Goal: Task Accomplishment & Management: Use online tool/utility

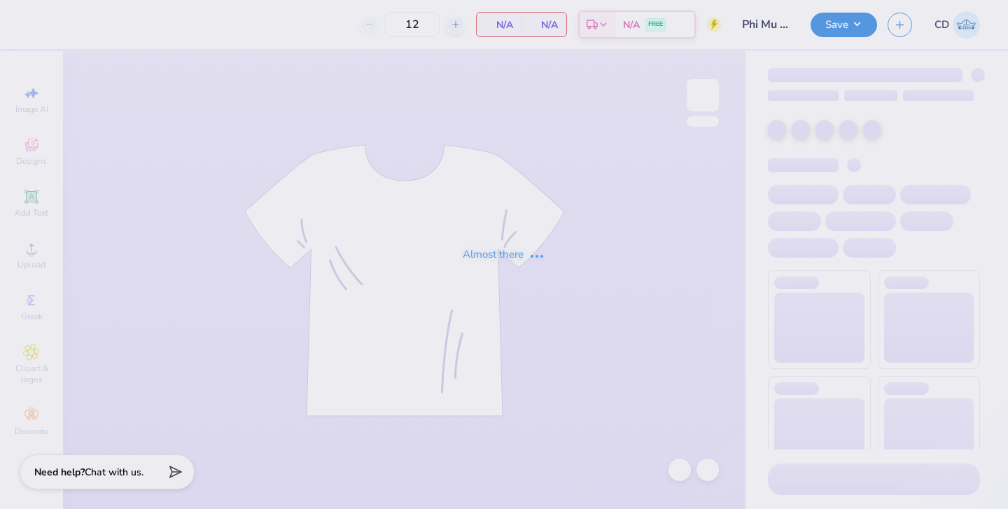
type input "Phi Mu parents weekend 2"
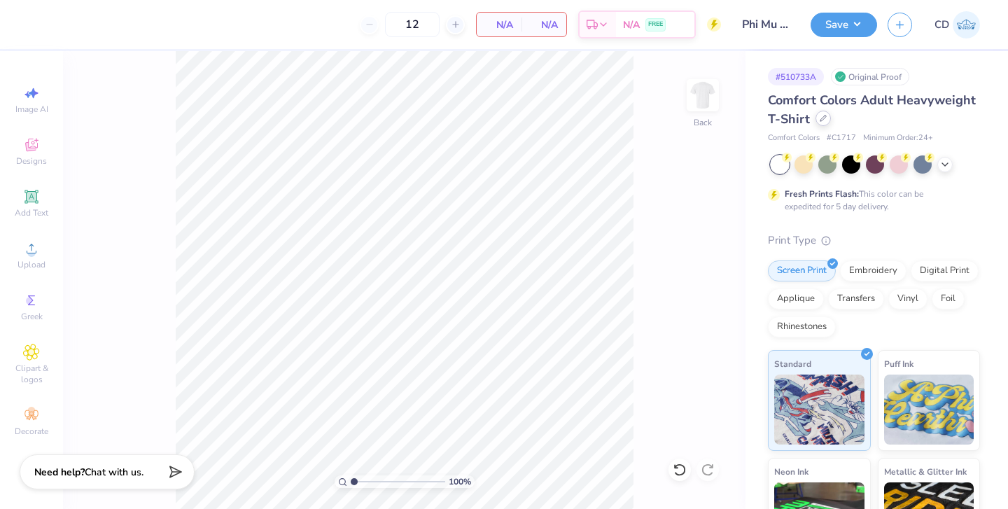
click at [822, 121] on icon at bounding box center [823, 118] width 7 height 7
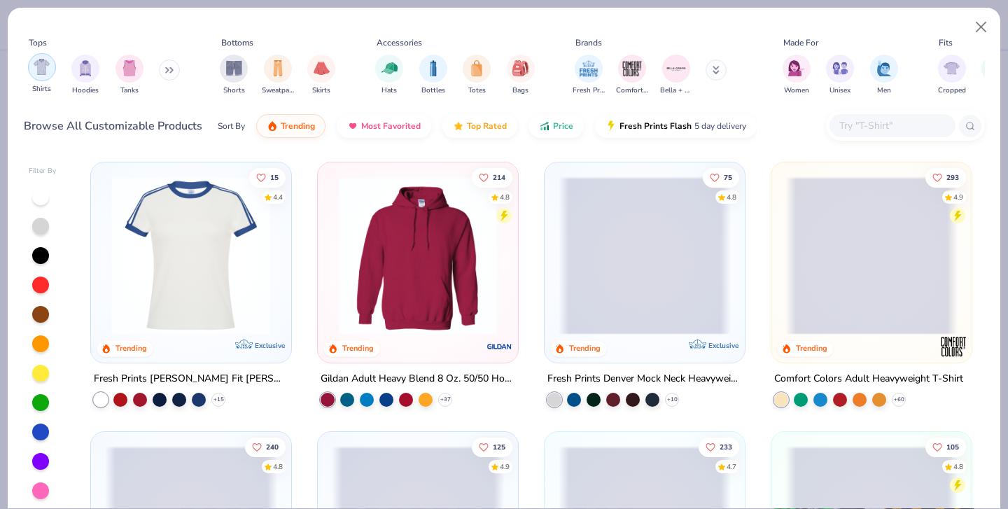
click at [40, 71] on img "filter for Shirts" at bounding box center [42, 67] width 16 height 16
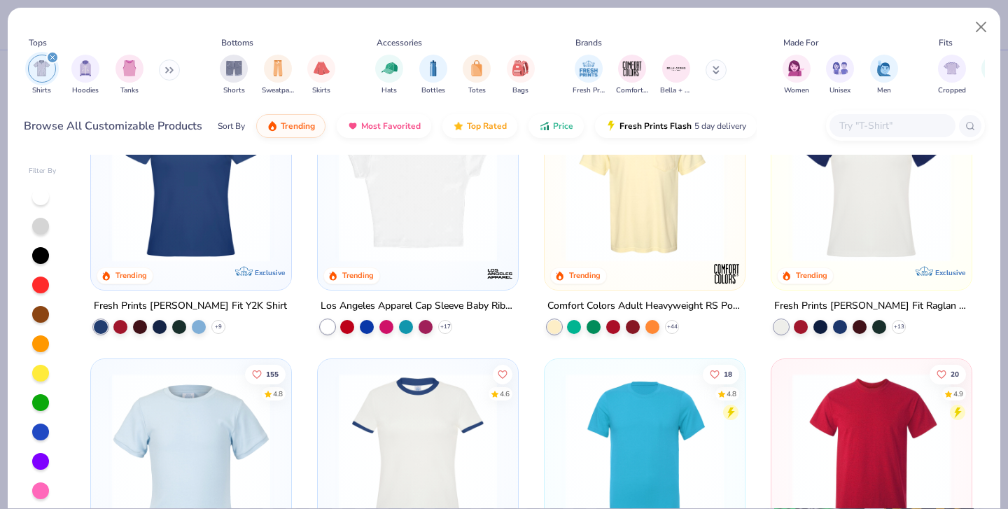
scroll to position [219, 0]
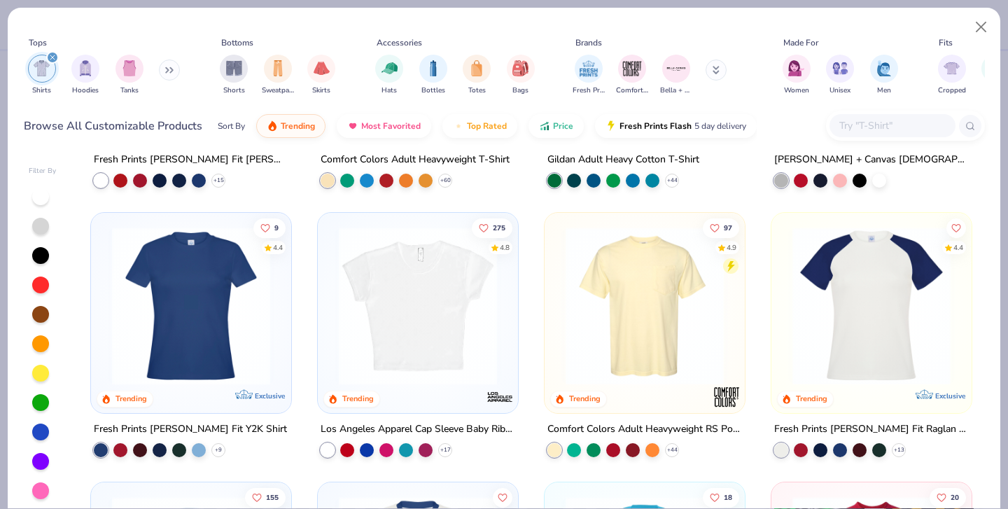
click at [862, 268] on img at bounding box center [872, 306] width 172 height 158
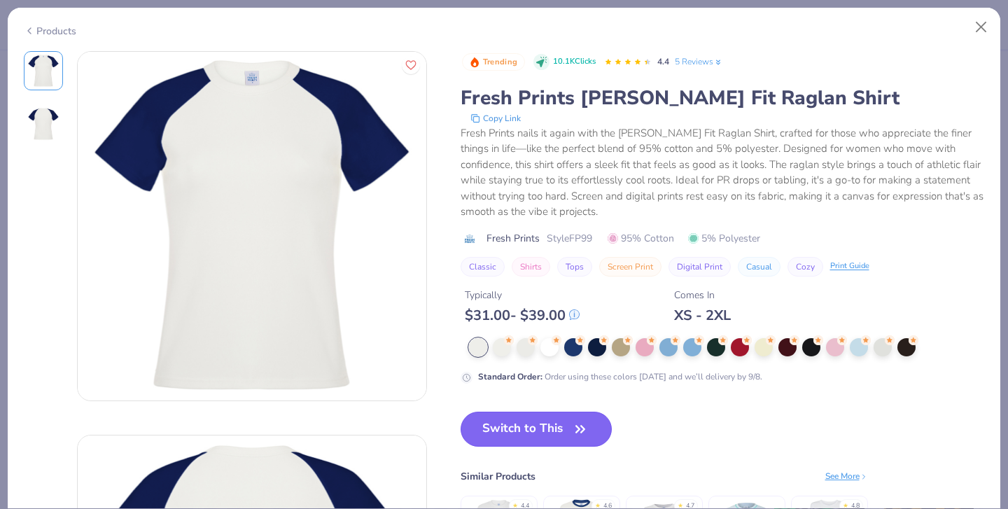
click at [507, 432] on button "Switch to This" at bounding box center [537, 429] width 152 height 35
click at [984, 21] on button "Close" at bounding box center [981, 27] width 27 height 27
type input "50"
click at [982, 22] on button "Close" at bounding box center [981, 27] width 27 height 27
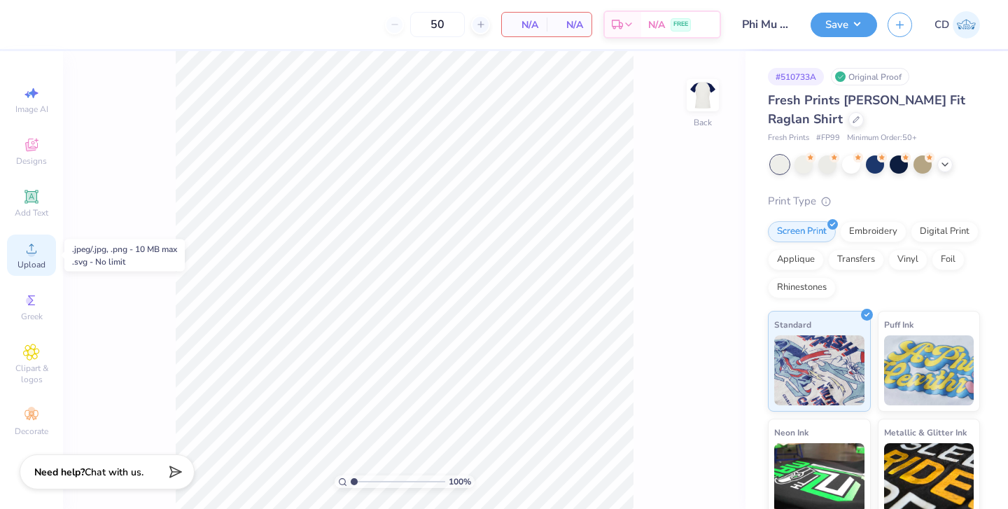
click at [29, 252] on circle at bounding box center [31, 253] width 8 height 8
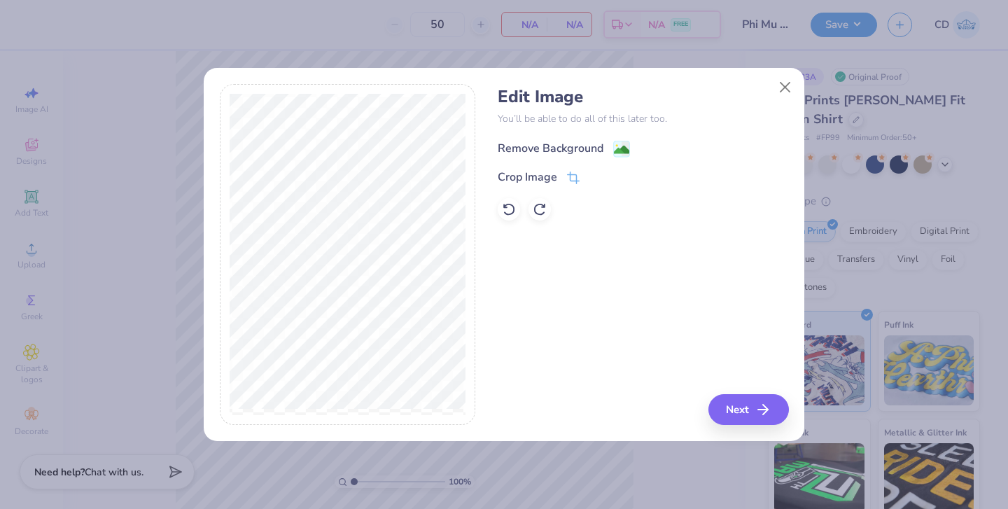
click at [571, 148] on div "Remove Background" at bounding box center [551, 148] width 106 height 17
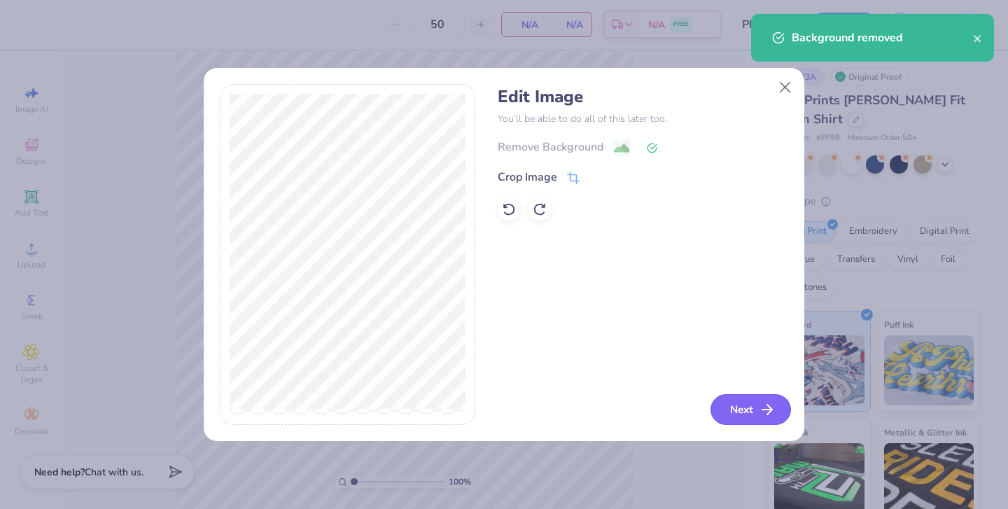
click at [739, 417] on button "Next" at bounding box center [751, 409] width 81 height 31
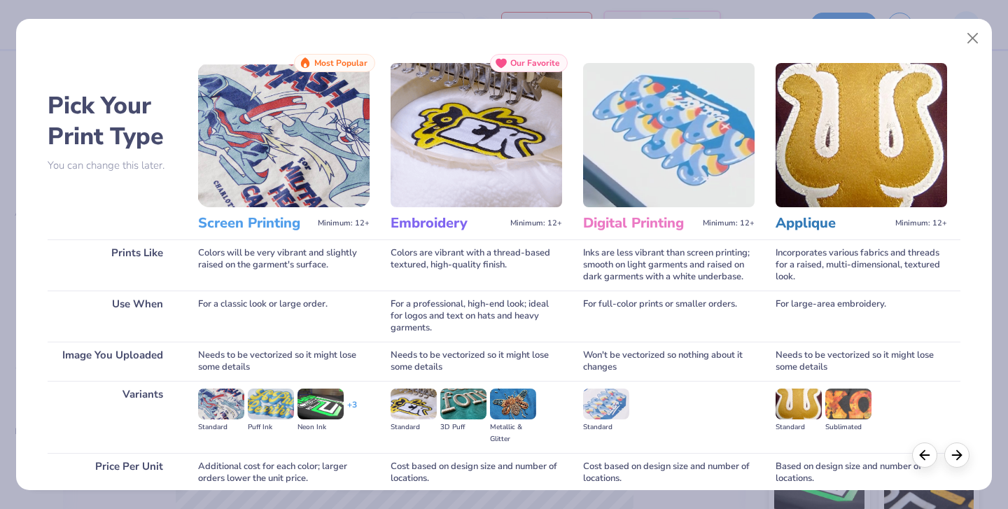
scroll to position [107, 0]
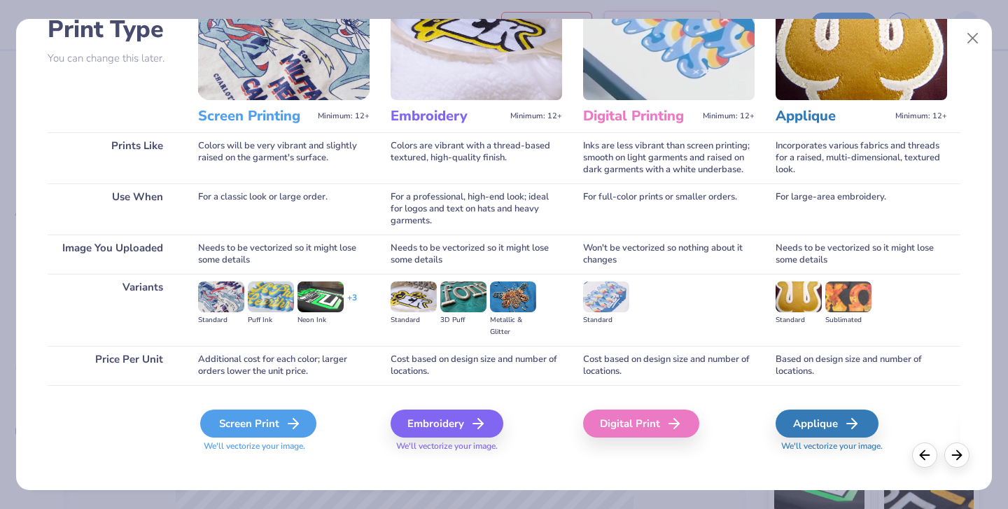
click at [257, 410] on div "Screen Print" at bounding box center [258, 424] width 116 height 28
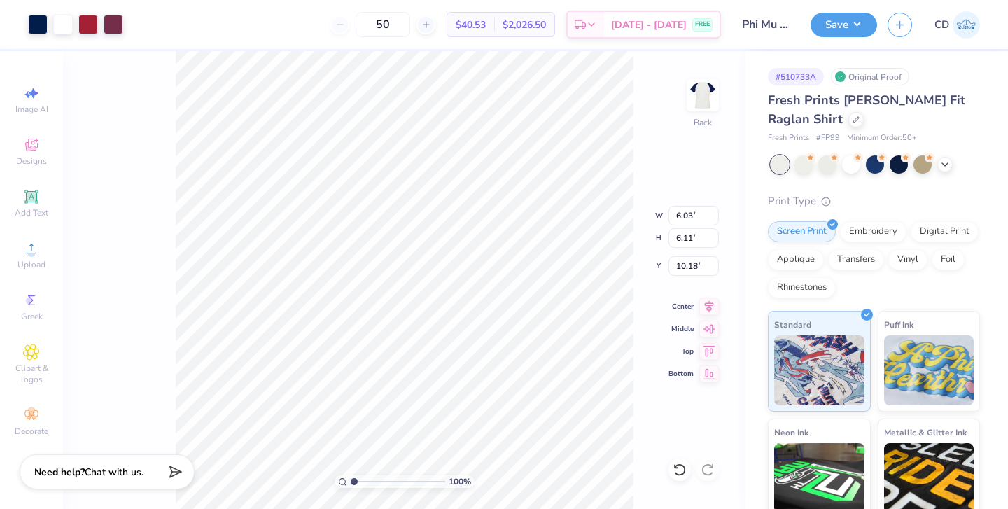
type input "6.03"
type input "6.11"
type input "3.00"
type input "5.53"
type input "5.60"
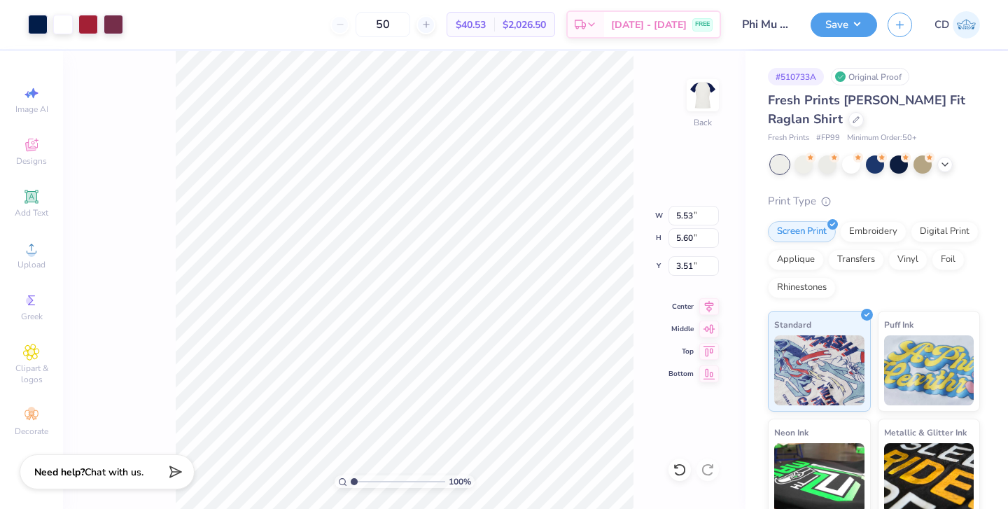
type input "3.00"
click at [843, 25] on button "Save" at bounding box center [844, 23] width 67 height 25
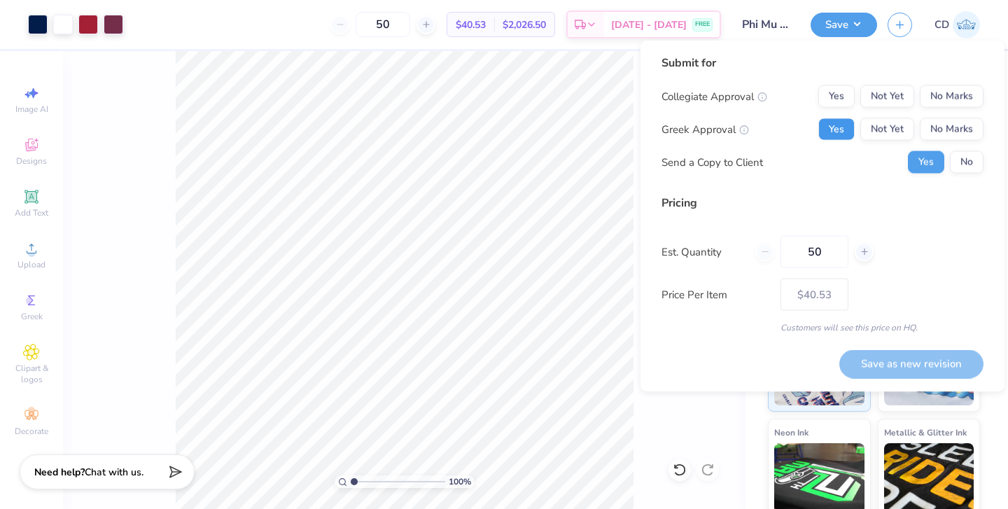
click at [832, 128] on button "Yes" at bounding box center [836, 129] width 36 height 22
click at [943, 91] on button "No Marks" at bounding box center [952, 96] width 64 height 22
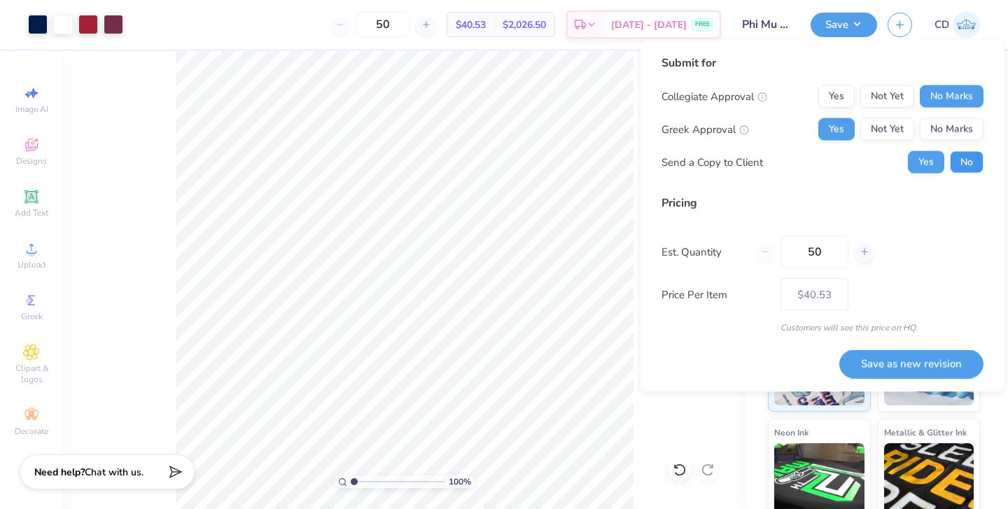
click at [966, 167] on button "No" at bounding box center [967, 162] width 34 height 22
click at [905, 366] on button "Save as new revision" at bounding box center [911, 363] width 144 height 29
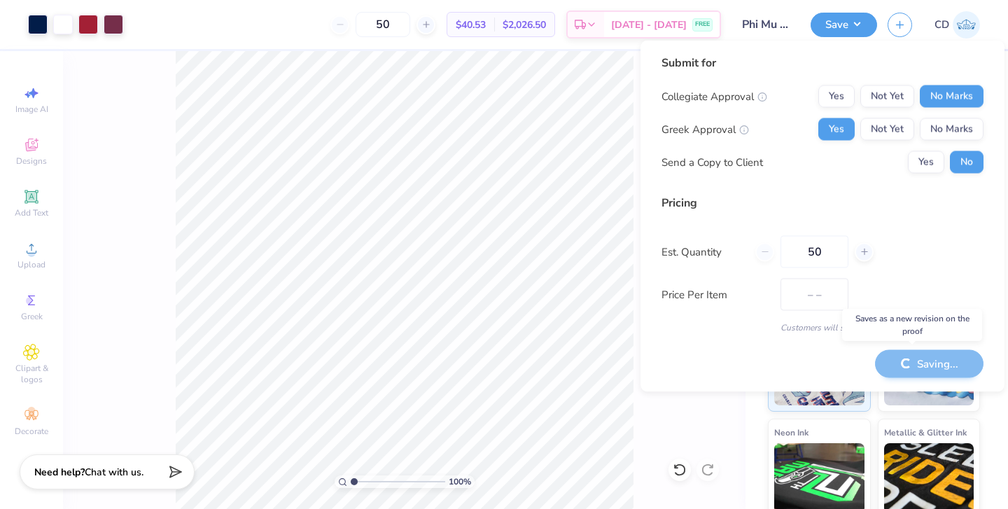
type input "$40.53"
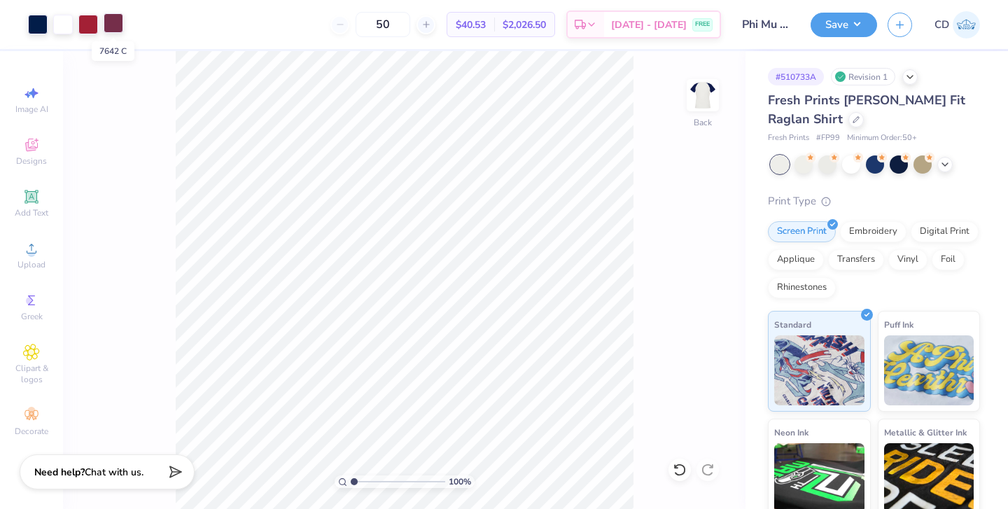
click at [111, 25] on div at bounding box center [114, 23] width 20 height 20
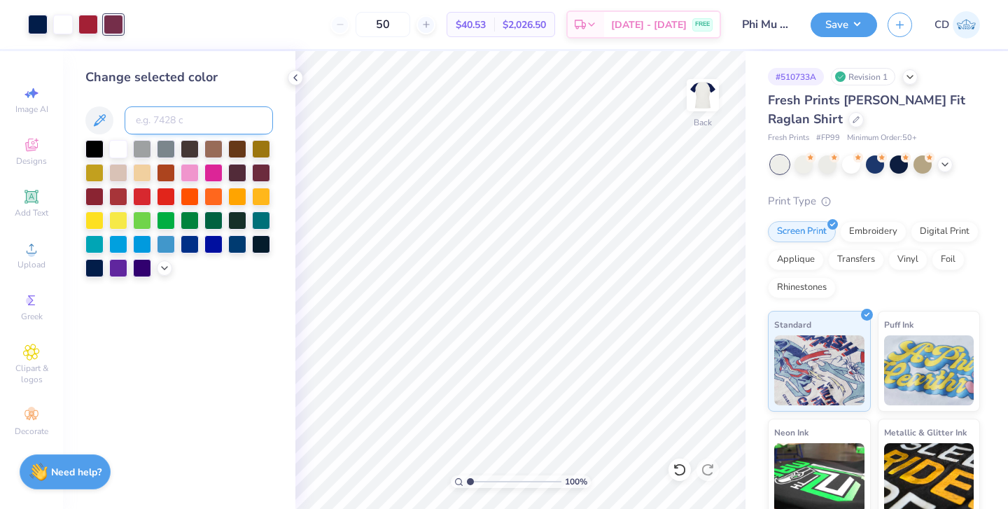
click at [175, 117] on input at bounding box center [199, 120] width 148 height 28
type input "201"
click at [296, 76] on icon at bounding box center [295, 77] width 11 height 11
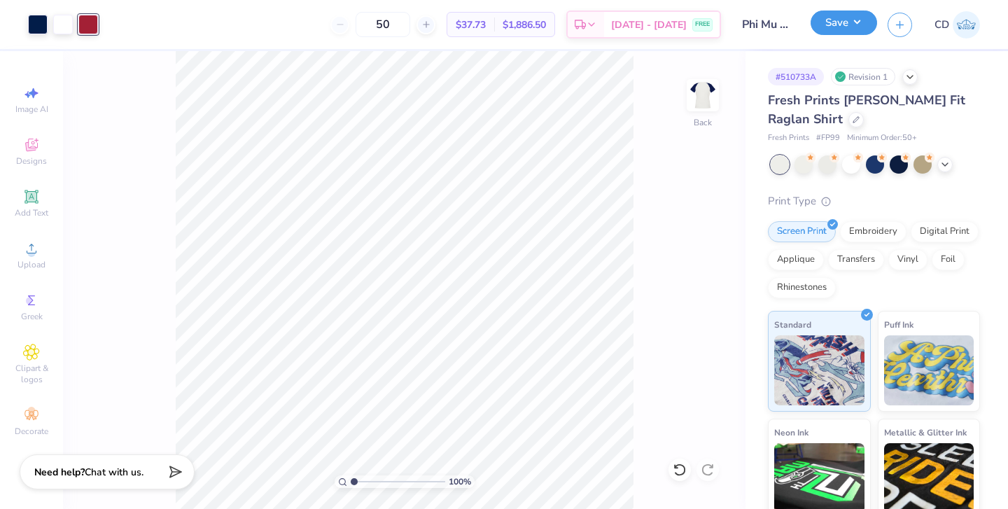
click at [828, 25] on button "Save" at bounding box center [844, 23] width 67 height 25
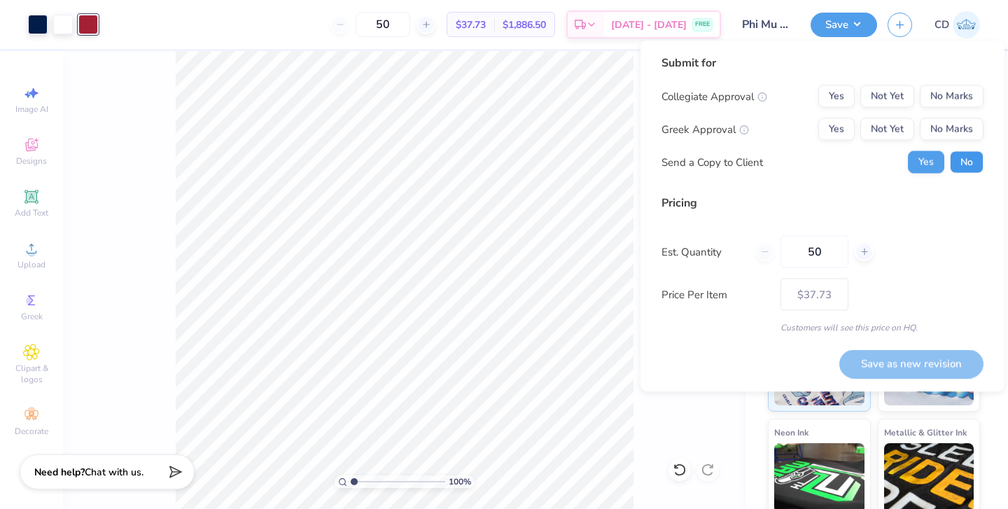
click at [960, 158] on button "No" at bounding box center [967, 162] width 34 height 22
click at [844, 127] on button "Yes" at bounding box center [836, 129] width 36 height 22
click at [961, 89] on button "No Marks" at bounding box center [952, 96] width 64 height 22
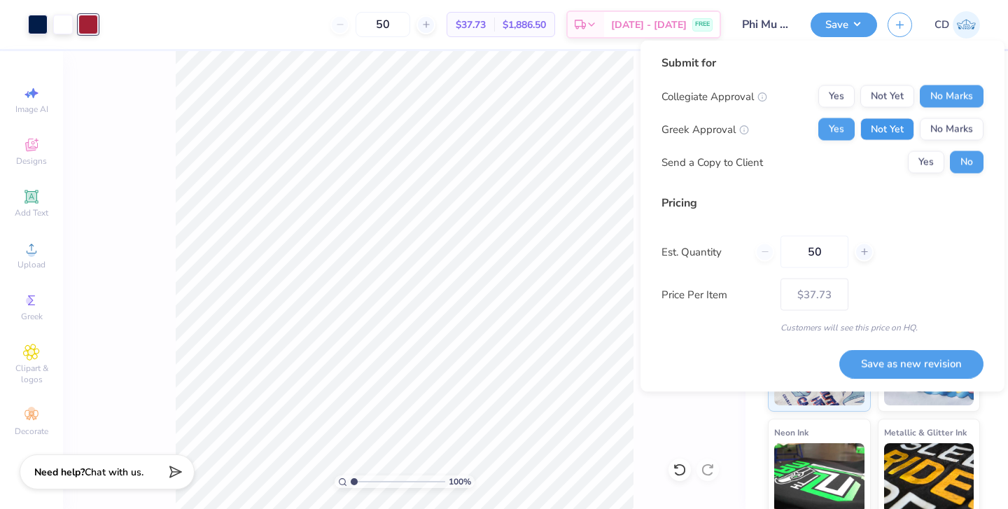
click at [889, 128] on button "Not Yet" at bounding box center [887, 129] width 54 height 22
click at [892, 366] on button "Save as new revision" at bounding box center [911, 363] width 144 height 29
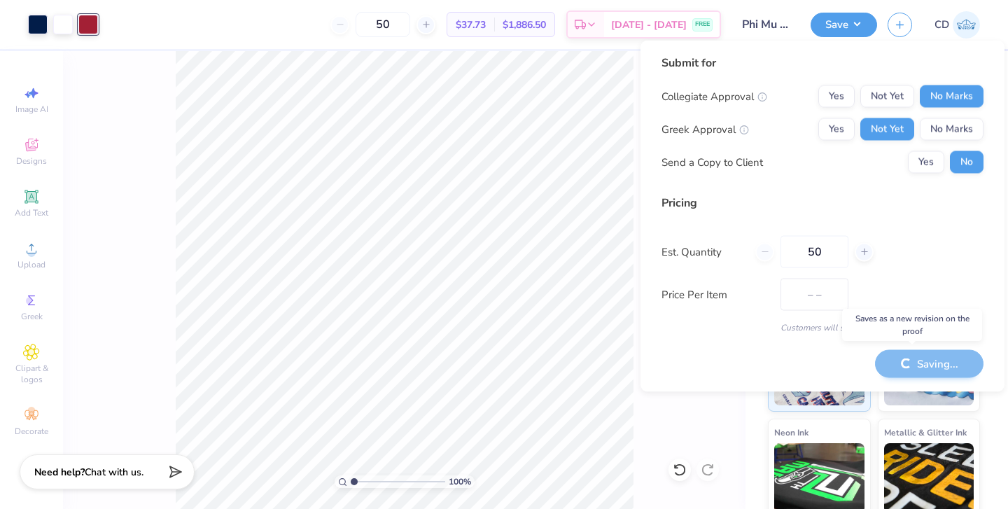
type input "$37.73"
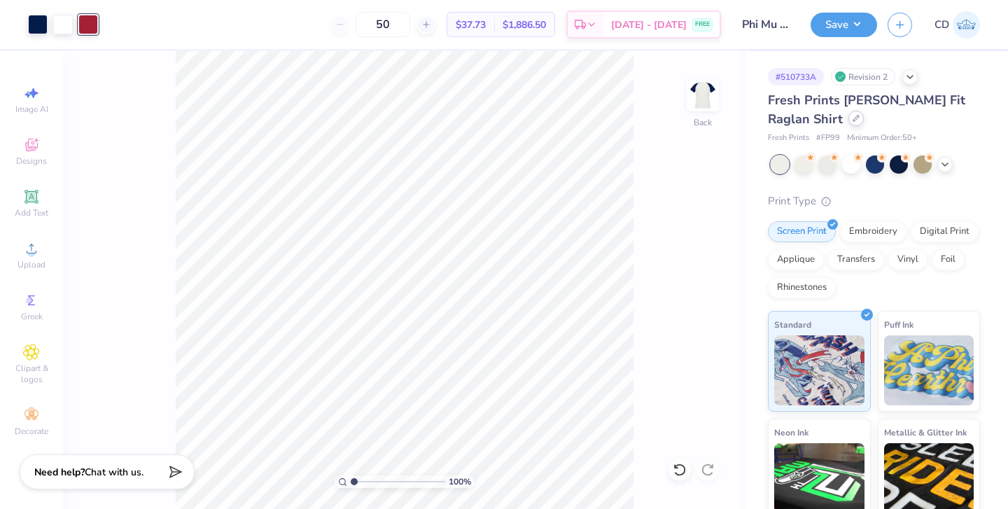
click at [853, 119] on icon at bounding box center [856, 118] width 7 height 7
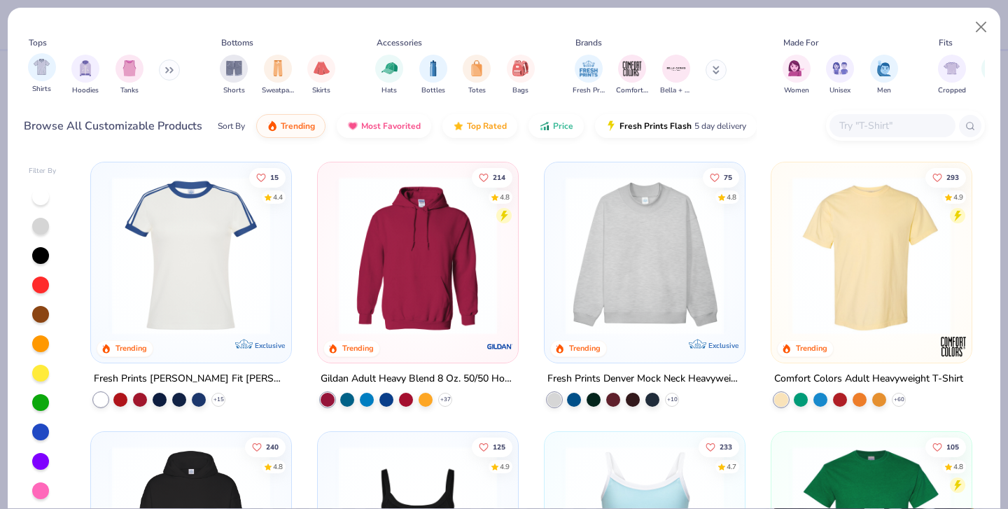
scroll to position [530, 0]
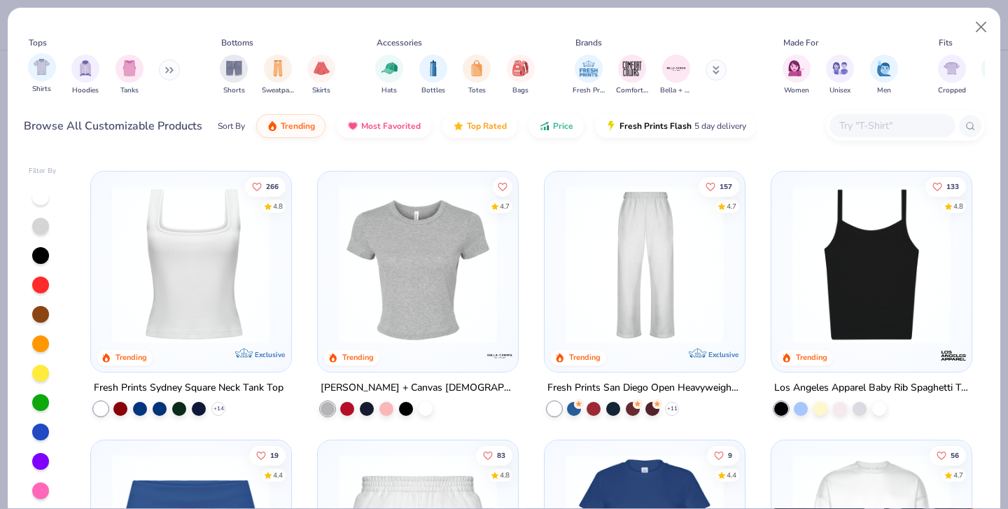
click at [51, 78] on div "Shirts" at bounding box center [42, 73] width 28 height 41
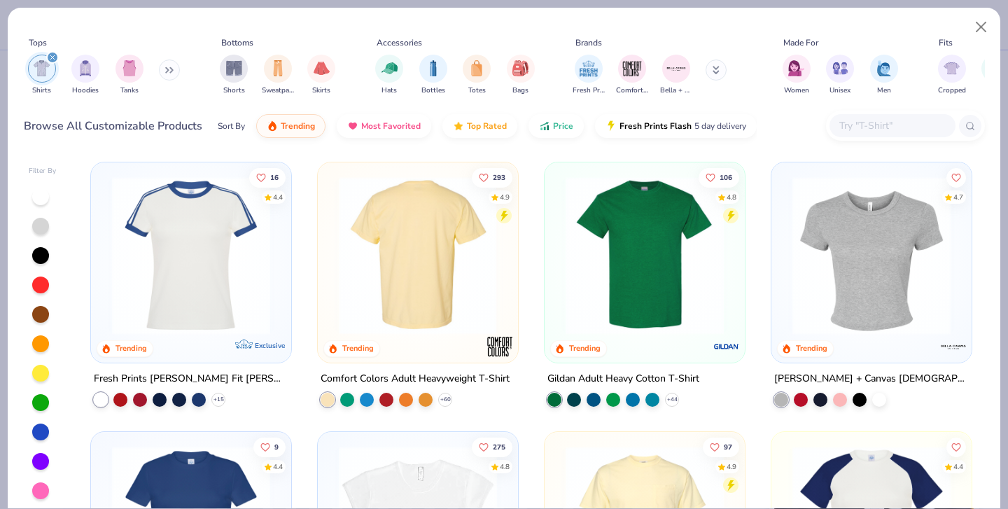
scroll to position [499, 0]
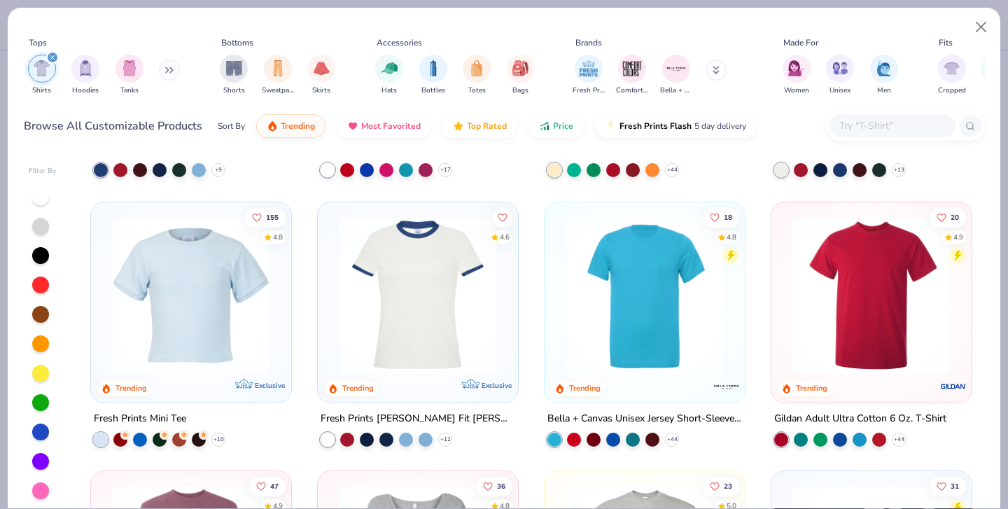
click at [421, 260] on img at bounding box center [418, 295] width 172 height 158
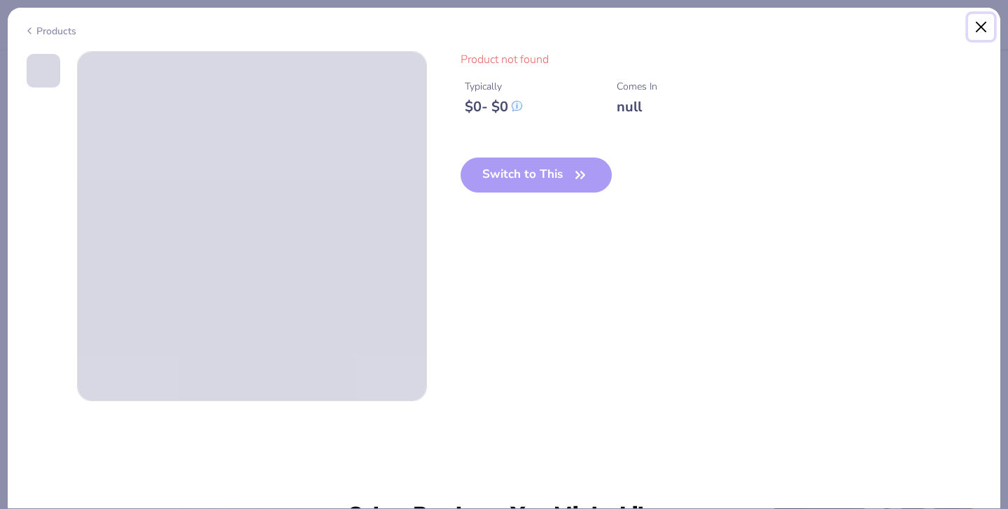
click at [982, 26] on button "Close" at bounding box center [981, 27] width 27 height 27
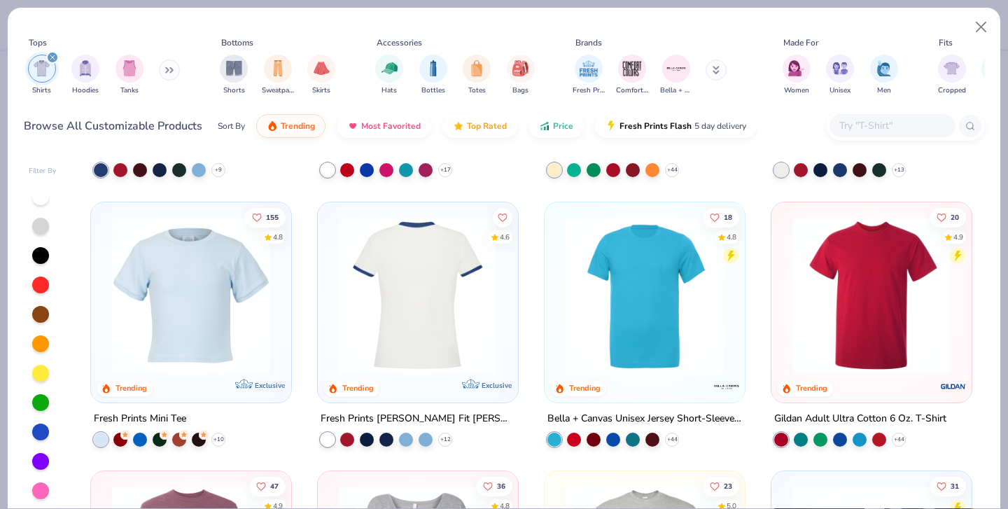
scroll to position [677, 0]
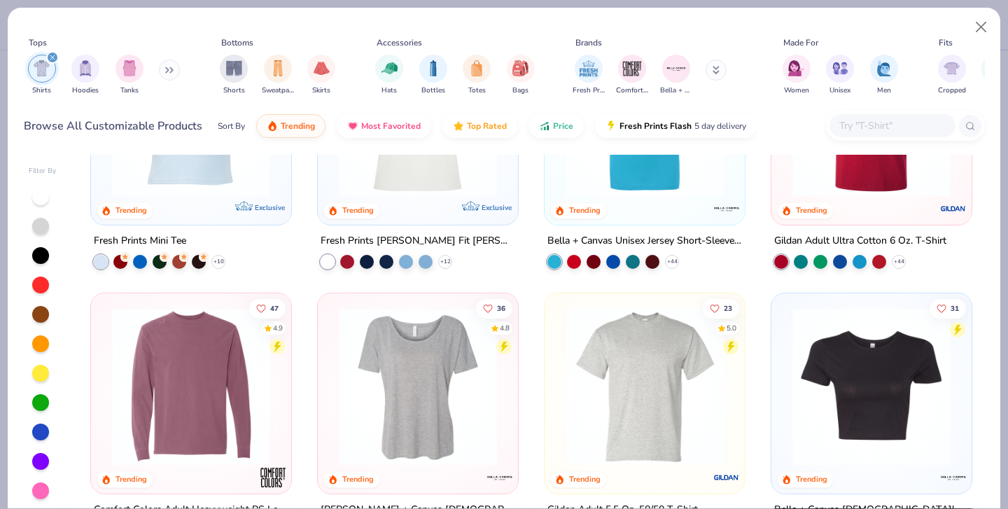
click at [412, 239] on div "Fresh Prints [PERSON_NAME] Fit [PERSON_NAME] Shirt" at bounding box center [418, 241] width 195 height 18
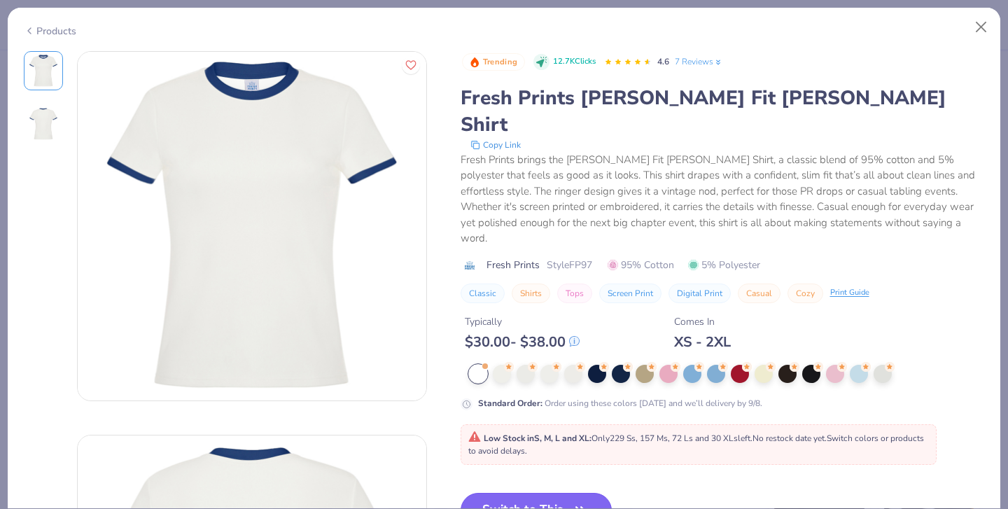
click at [538, 493] on button "Switch to This" at bounding box center [537, 510] width 152 height 35
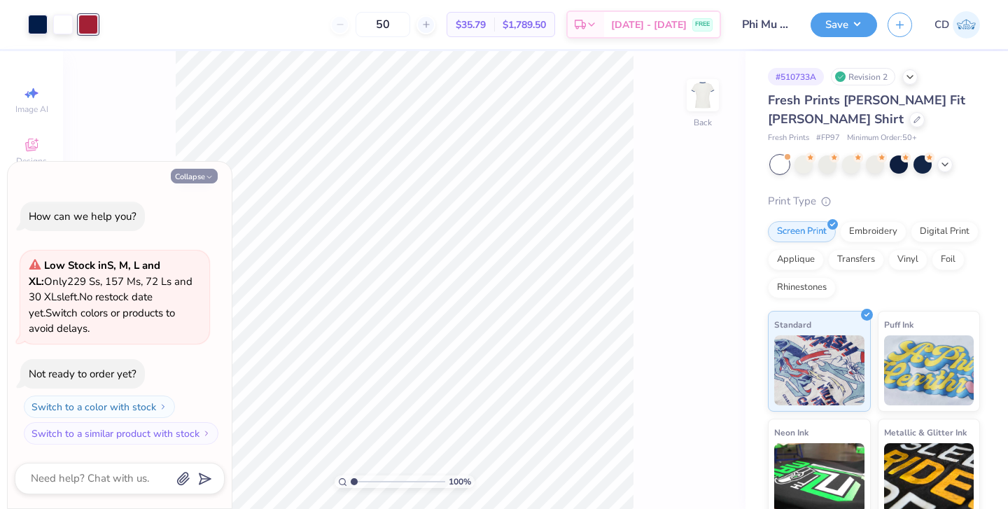
click at [199, 173] on button "Collapse" at bounding box center [194, 176] width 47 height 15
type textarea "x"
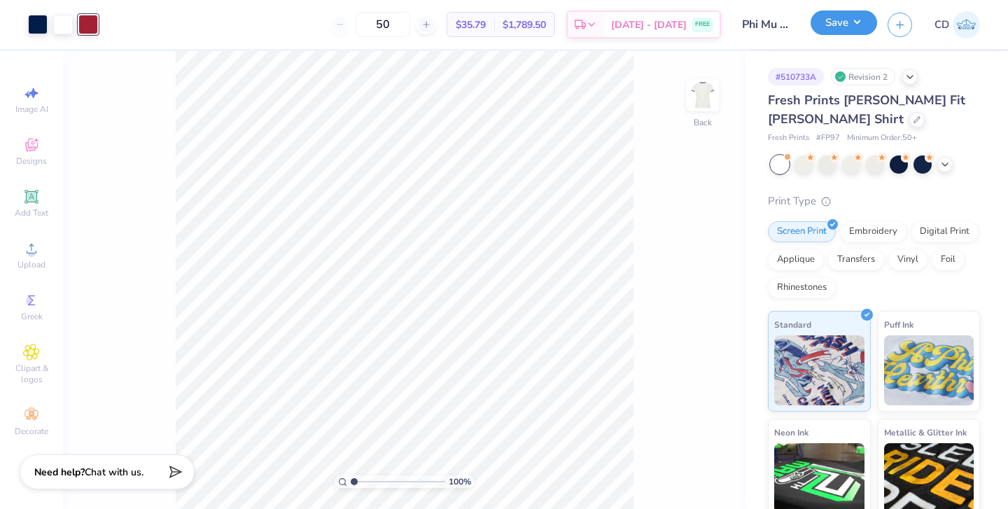
click at [849, 33] on button "Save" at bounding box center [844, 23] width 67 height 25
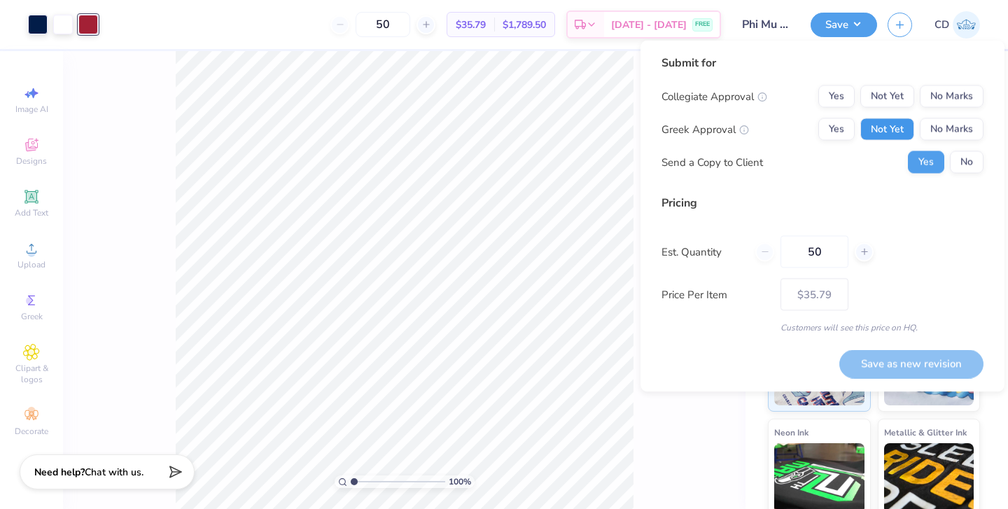
click at [893, 130] on button "Not Yet" at bounding box center [887, 129] width 54 height 22
click at [954, 93] on button "No Marks" at bounding box center [952, 96] width 64 height 22
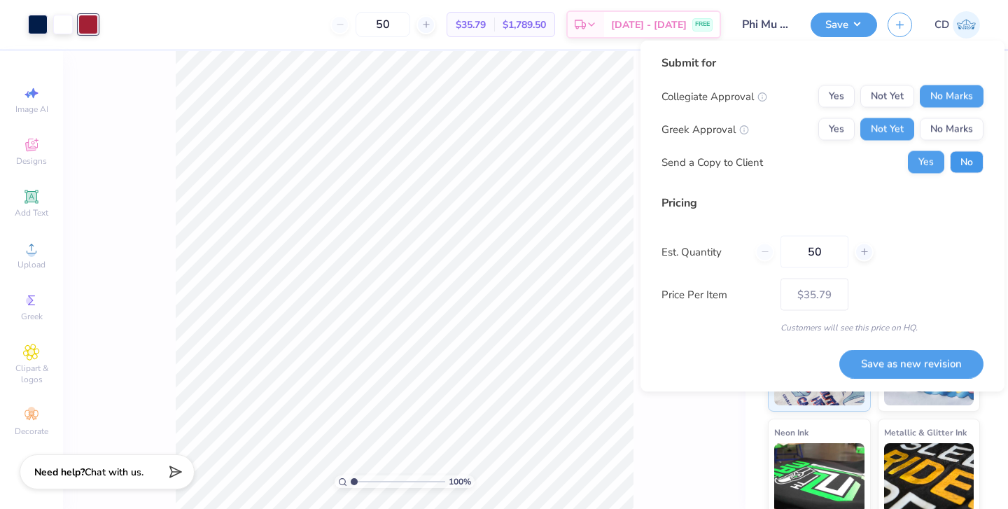
click at [961, 166] on button "No" at bounding box center [967, 162] width 34 height 22
click at [878, 361] on button "Save as new revision" at bounding box center [911, 363] width 144 height 29
type input "$35.79"
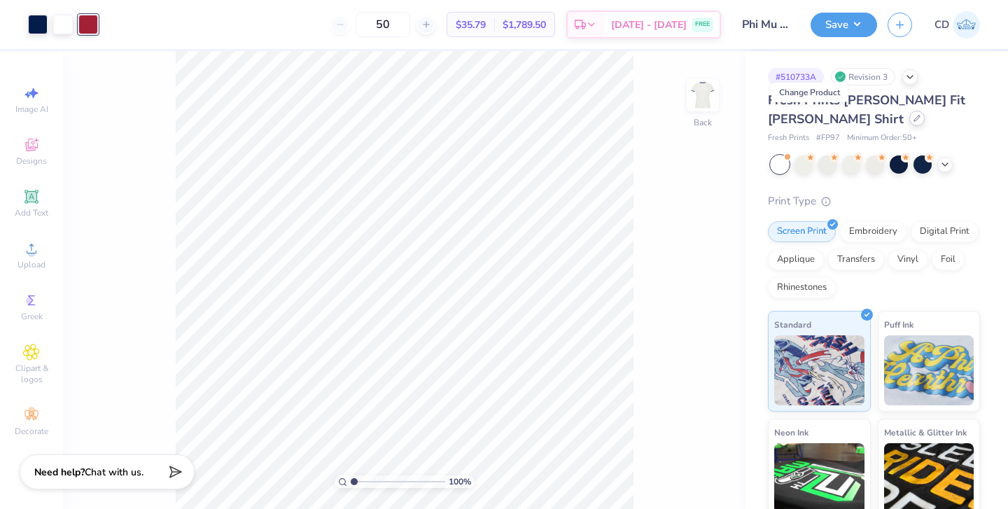
click at [910, 123] on div at bounding box center [917, 118] width 15 height 15
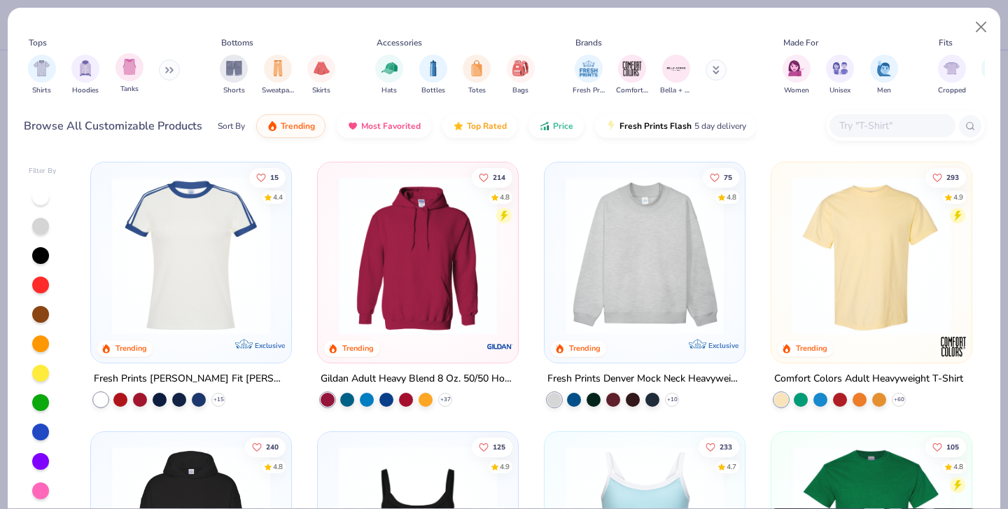
scroll to position [24, 0]
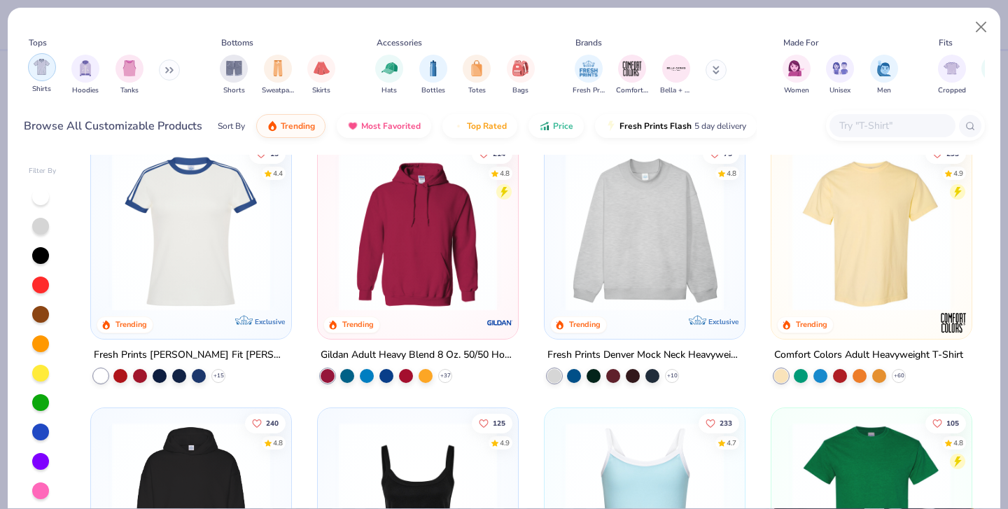
click at [34, 62] on img "filter for Shirts" at bounding box center [42, 67] width 16 height 16
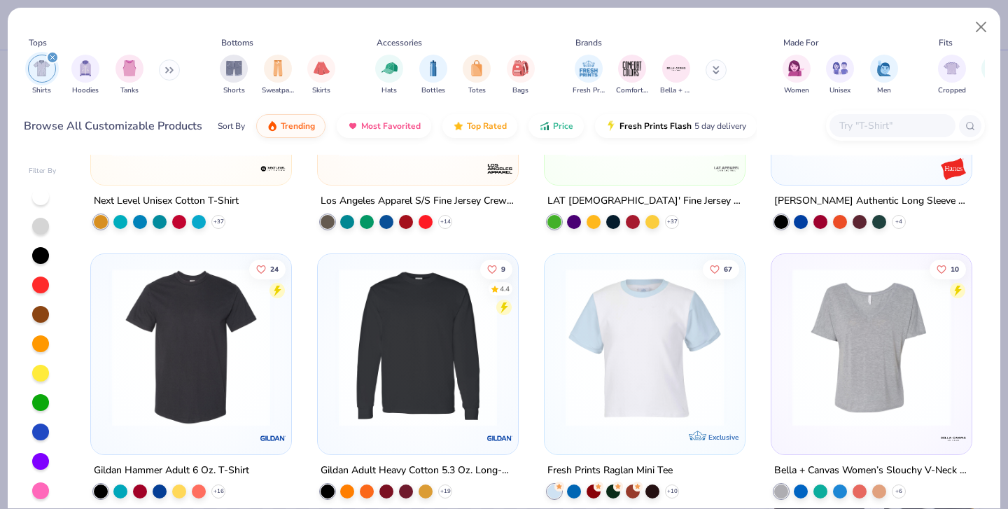
scroll to position [2460, 0]
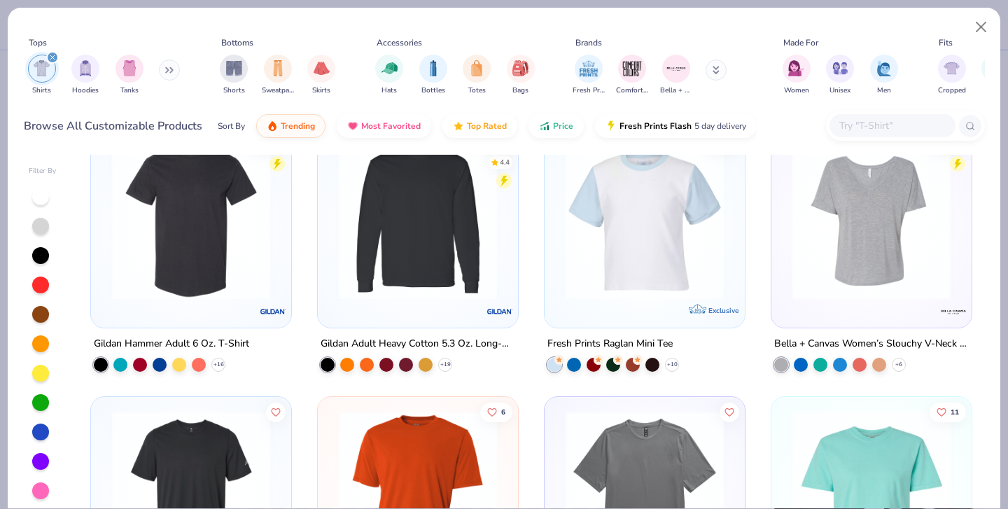
click at [668, 267] on img at bounding box center [645, 220] width 172 height 158
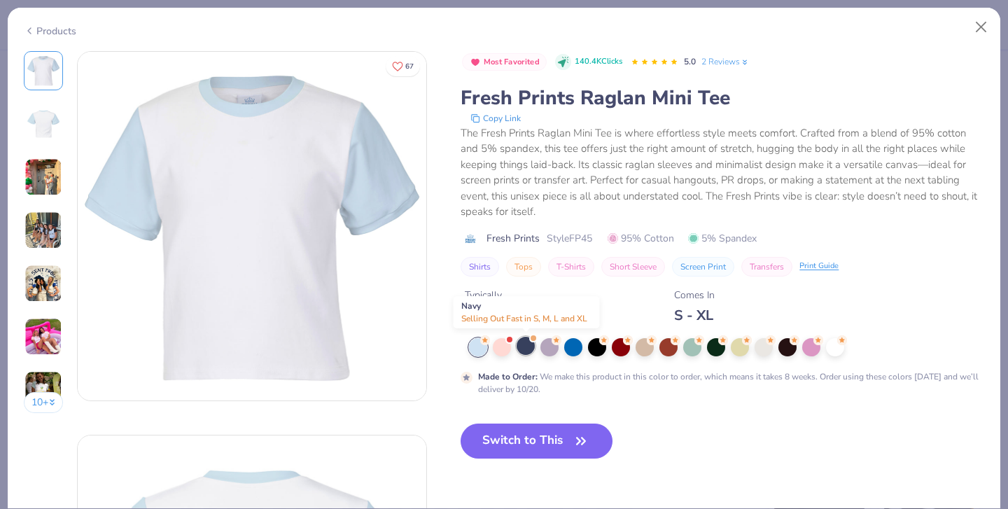
click at [524, 348] on div at bounding box center [526, 346] width 18 height 18
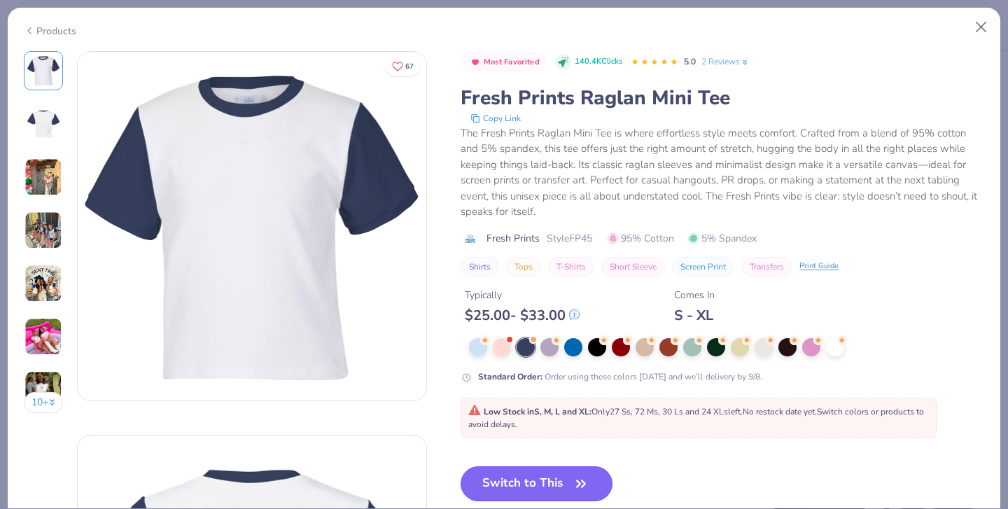
click at [538, 481] on button "Switch to This" at bounding box center [537, 483] width 152 height 35
click at [543, 484] on button "Switch to This" at bounding box center [537, 483] width 152 height 35
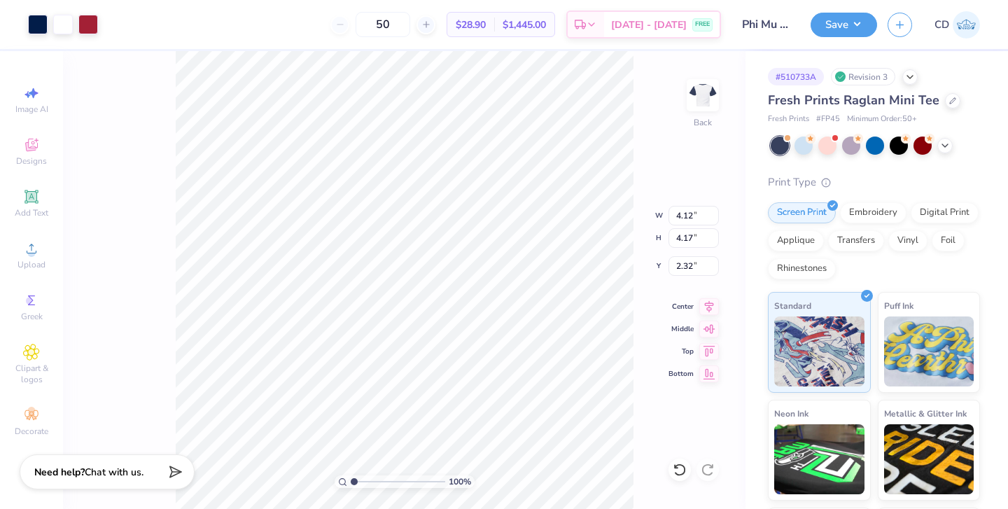
type input "4.12"
type input "4.17"
type input "3.00"
type input "2.21"
type input "4.26"
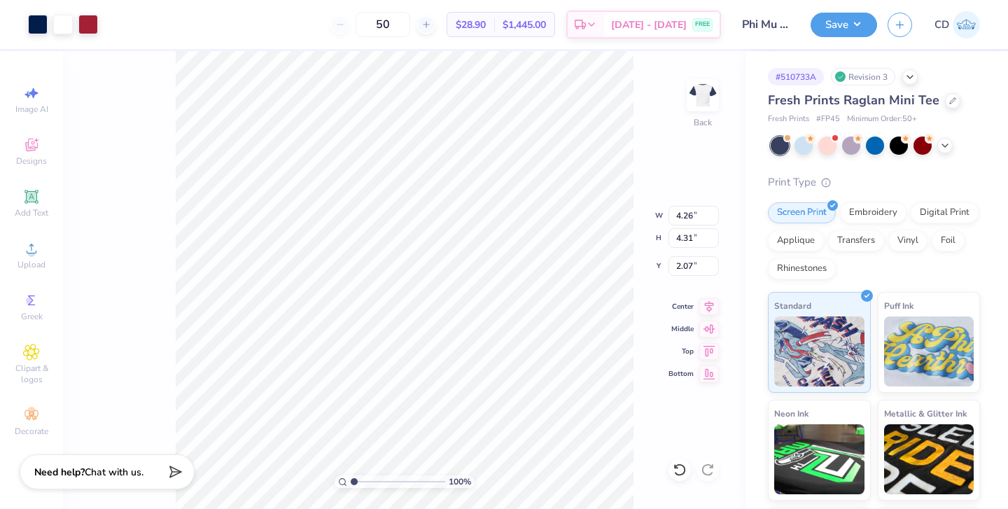
type input "4.31"
type input "2.07"
click at [848, 29] on button "Save" at bounding box center [844, 23] width 67 height 25
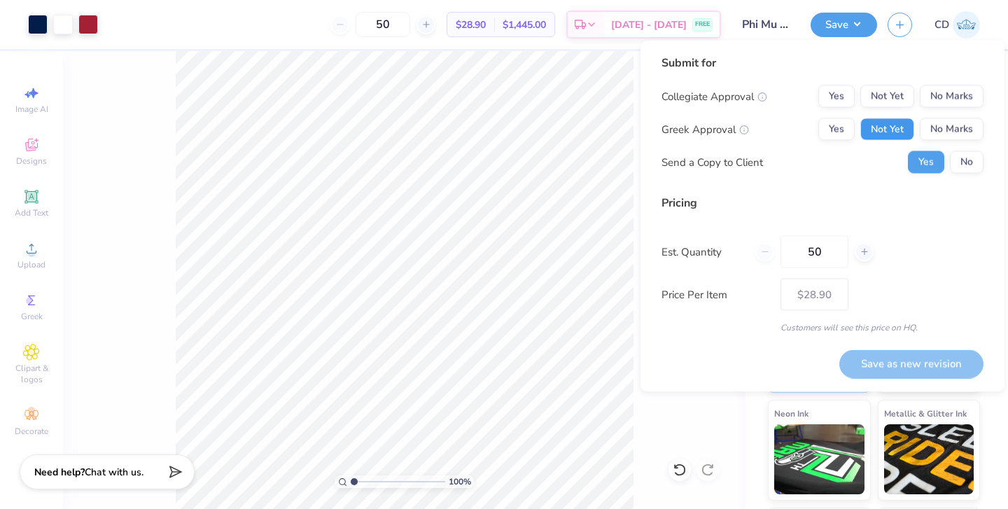
click at [877, 130] on button "Not Yet" at bounding box center [887, 129] width 54 height 22
click at [942, 99] on button "No Marks" at bounding box center [952, 96] width 64 height 22
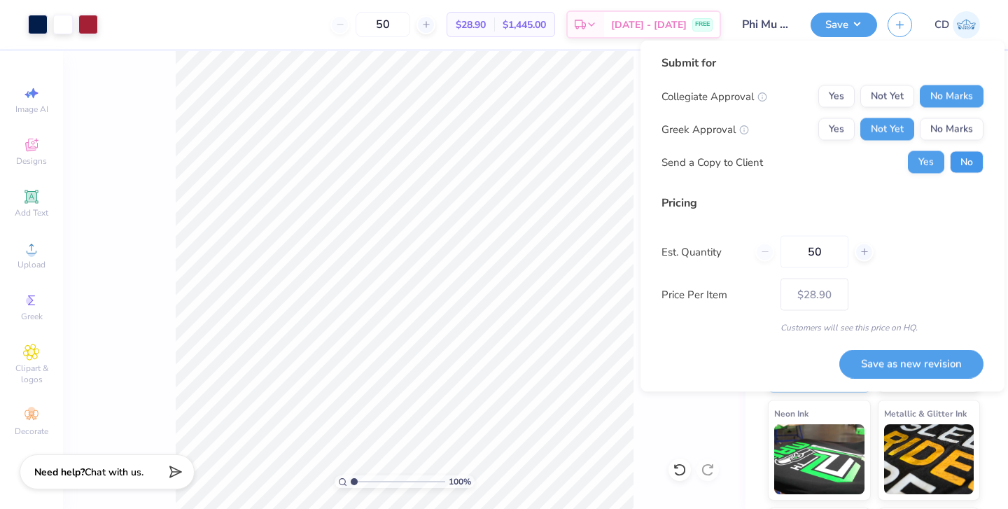
click at [963, 153] on button "No" at bounding box center [967, 162] width 34 height 22
click at [898, 355] on button "Save as new revision" at bounding box center [911, 363] width 144 height 29
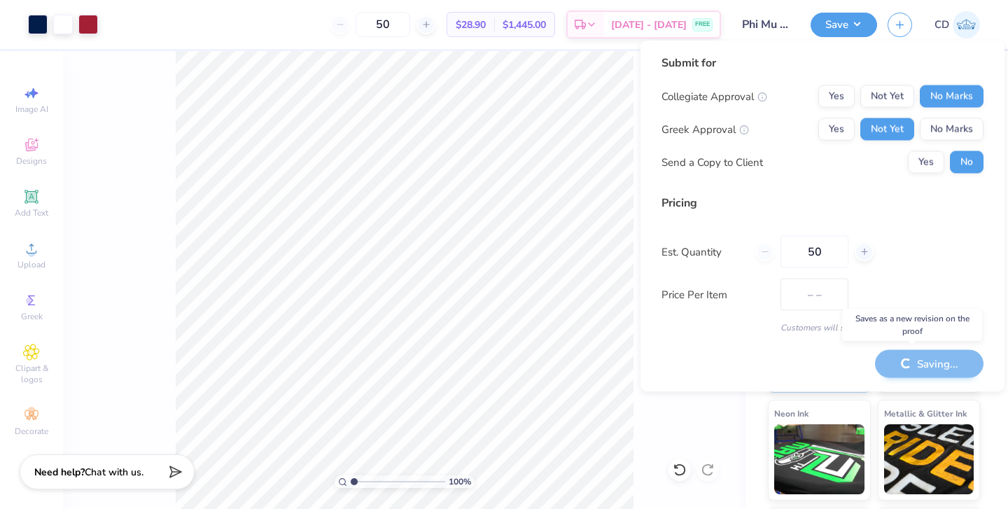
type input "$28.90"
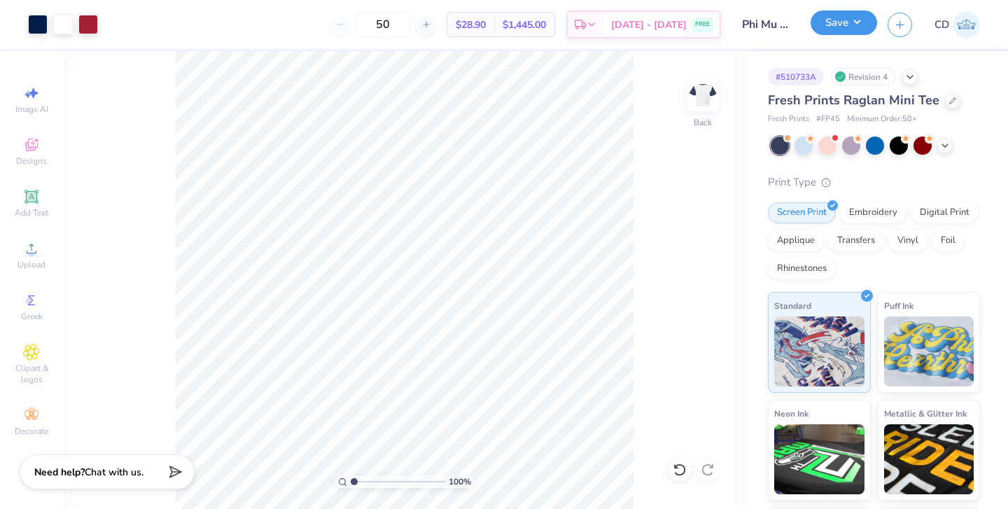
click at [853, 25] on button "Save" at bounding box center [844, 23] width 67 height 25
click at [949, 98] on icon at bounding box center [952, 99] width 7 height 7
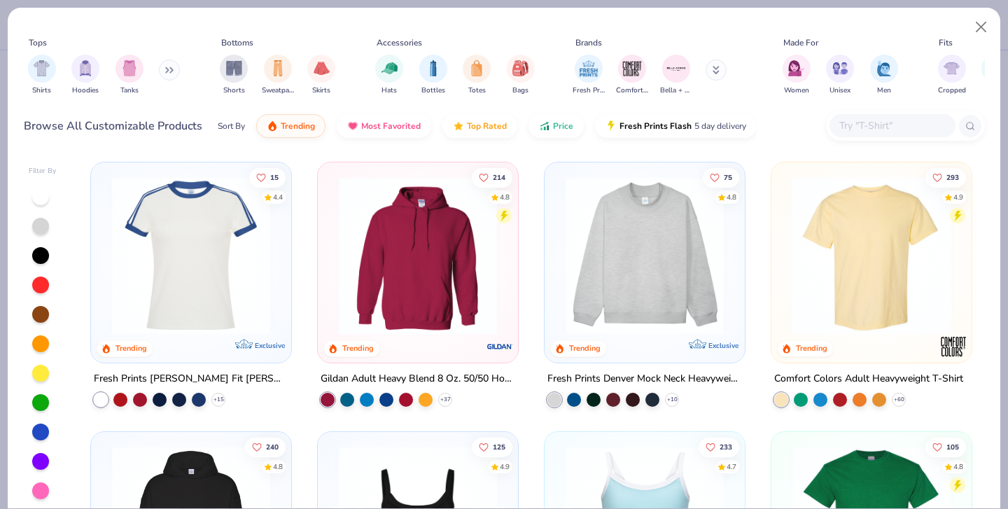
click at [874, 236] on img at bounding box center [872, 255] width 172 height 158
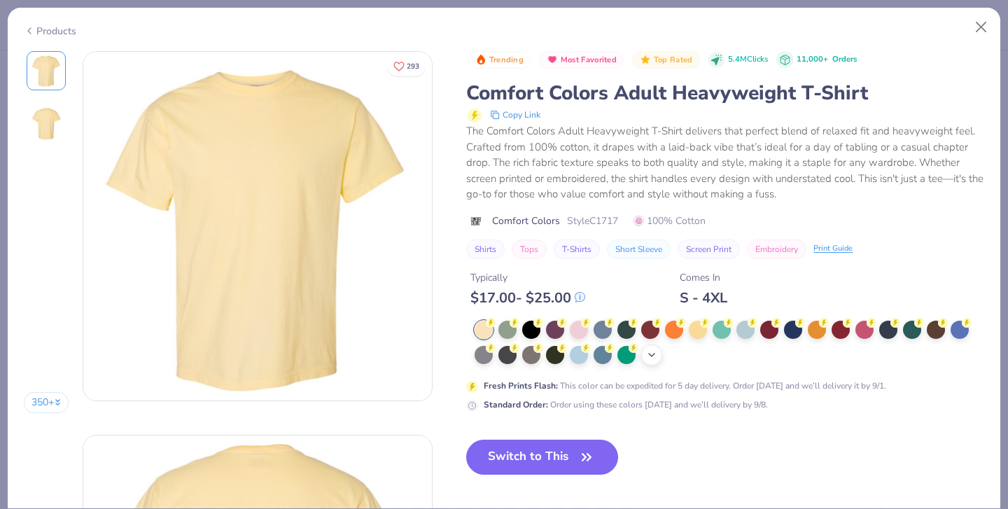
click at [656, 358] on icon at bounding box center [651, 354] width 11 height 11
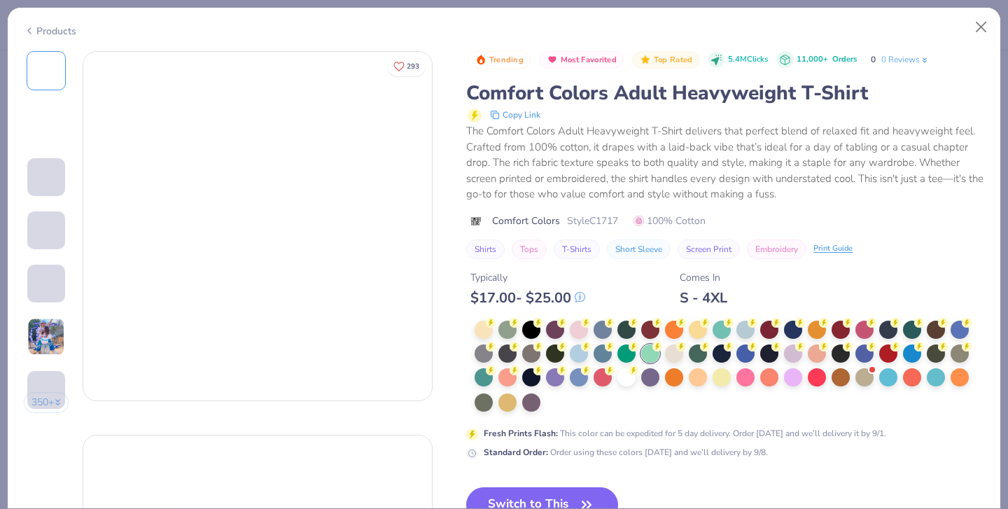
click at [651, 354] on div at bounding box center [650, 353] width 18 height 18
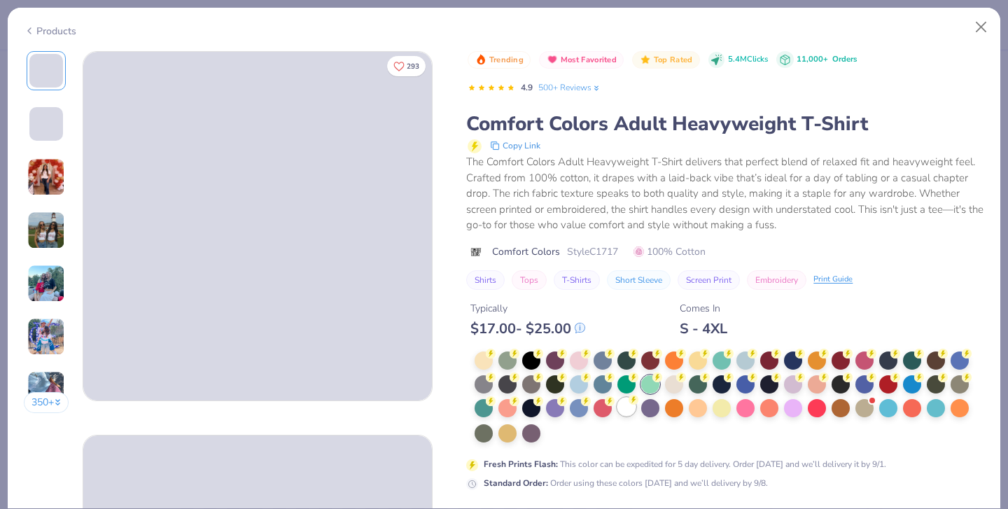
click at [629, 410] on div at bounding box center [627, 407] width 18 height 18
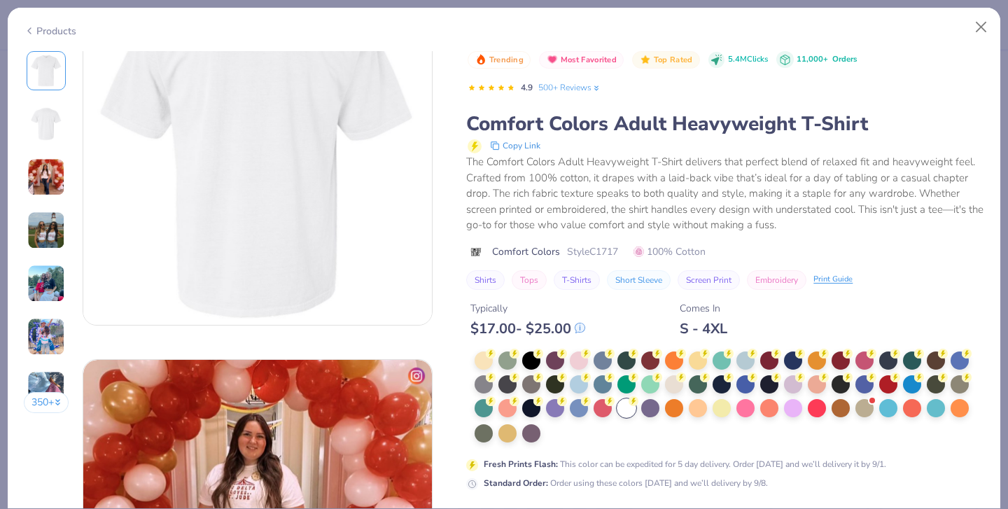
scroll to position [2217, 0]
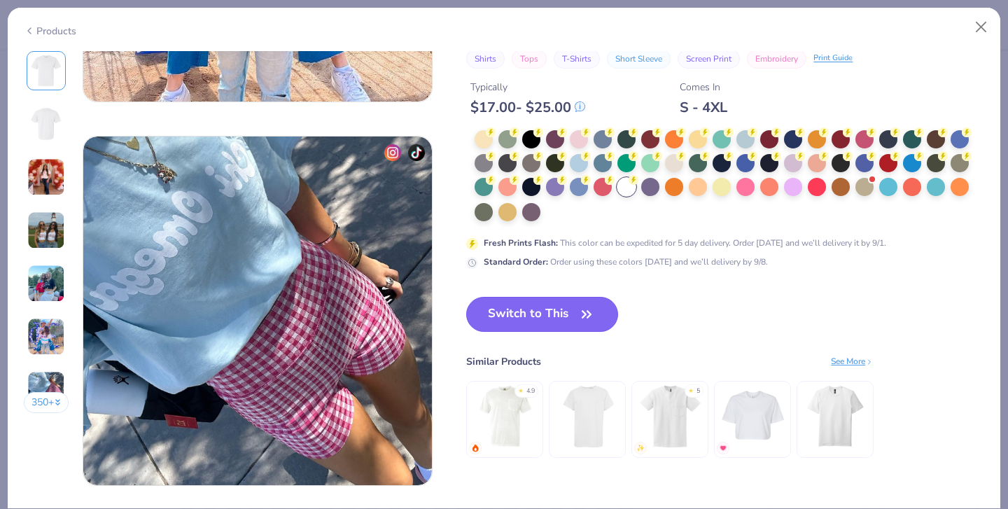
click at [585, 311] on icon "button" at bounding box center [587, 314] width 8 height 6
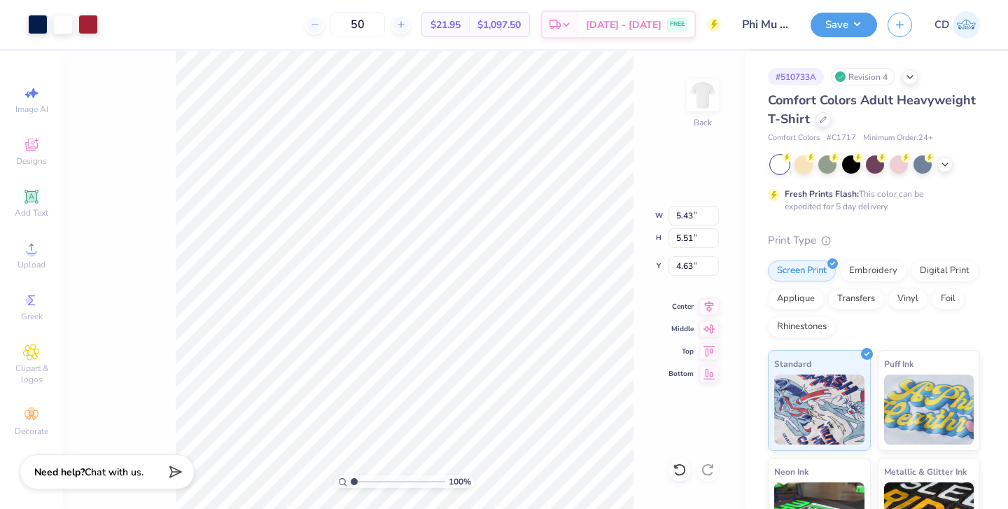
type input "5.43"
type input "5.51"
type input "3.00"
click at [834, 27] on button "Save" at bounding box center [844, 23] width 67 height 25
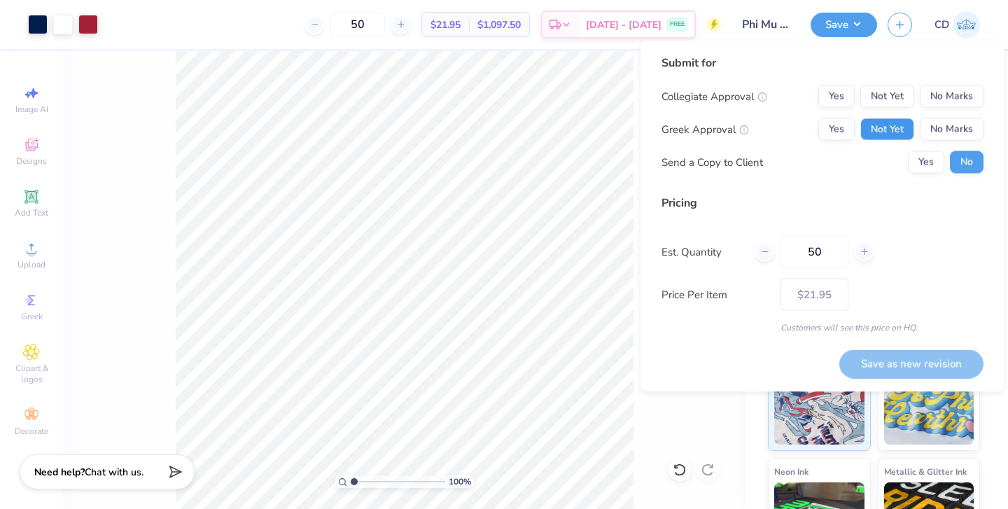
click at [896, 127] on button "Not Yet" at bounding box center [887, 129] width 54 height 22
click at [930, 99] on button "No Marks" at bounding box center [952, 96] width 64 height 22
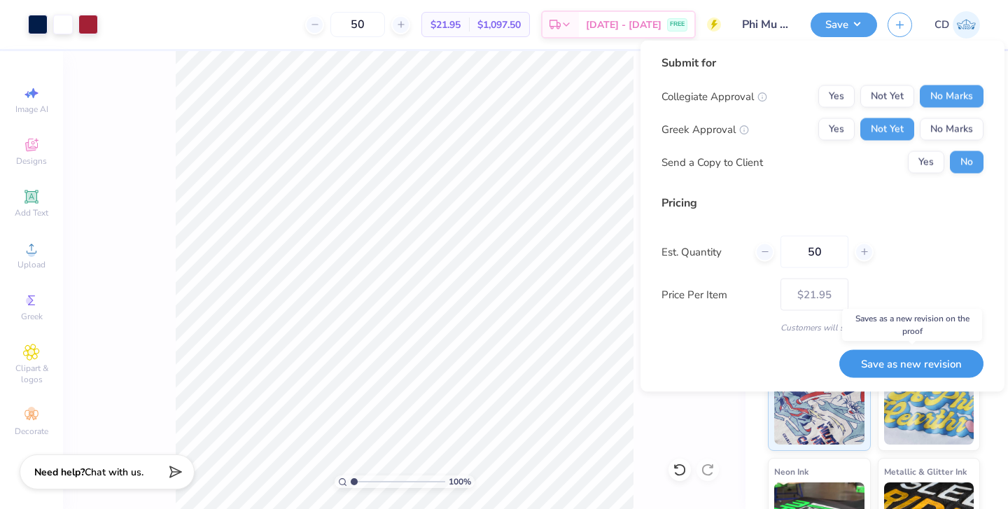
click at [906, 361] on button "Save as new revision" at bounding box center [911, 363] width 144 height 29
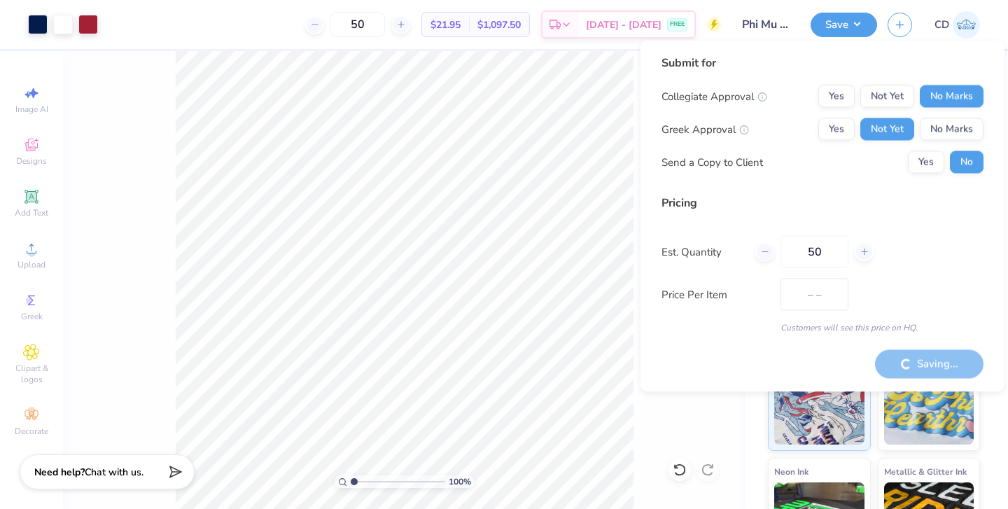
type input "$21.95"
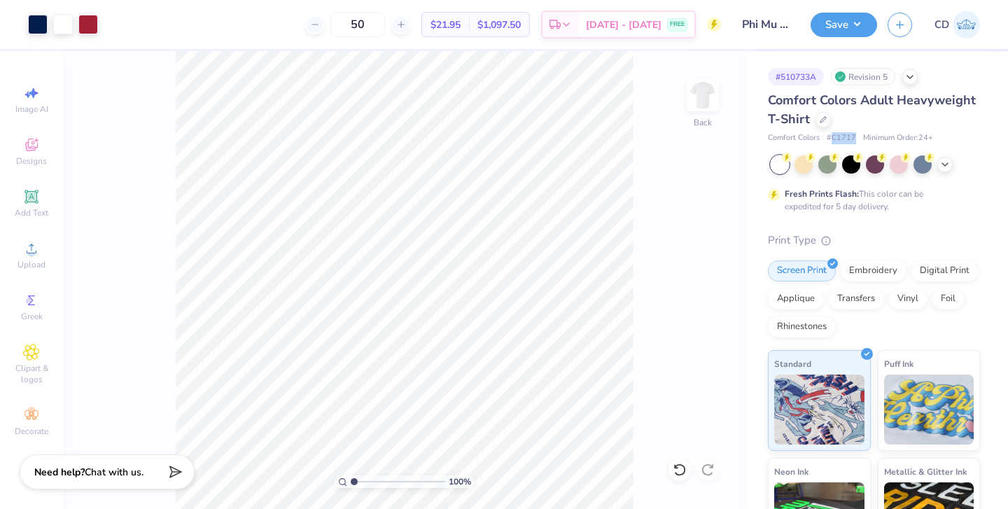
drag, startPoint x: 834, startPoint y: 141, endPoint x: 855, endPoint y: 141, distance: 21.0
click at [856, 141] on div "Comfort Colors # C1717 Minimum Order: 24 +" at bounding box center [874, 138] width 212 height 12
copy span "C1717"
click at [956, 27] on img at bounding box center [966, 24] width 27 height 27
type input "6.13"
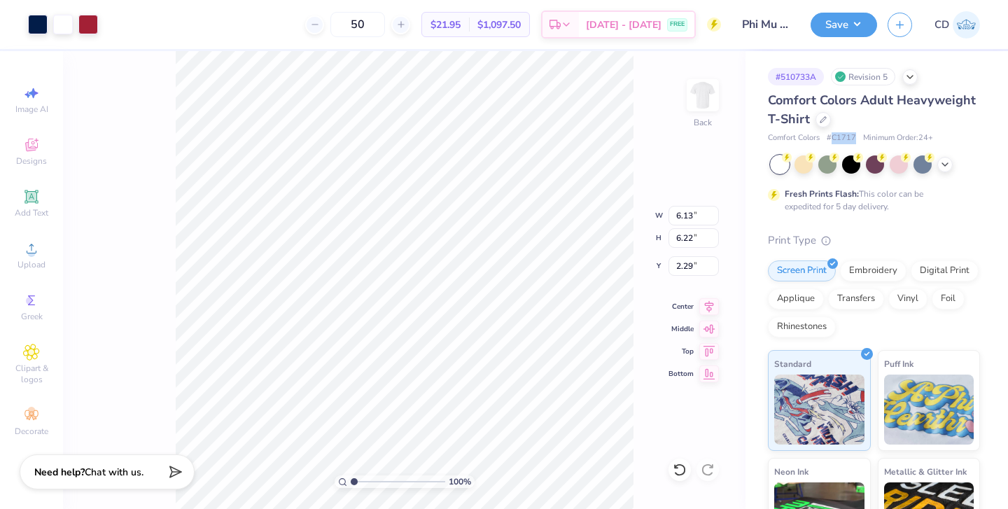
type input "6.22"
type input "3.00"
click at [676, 467] on icon at bounding box center [676, 466] width 3 height 3
click at [708, 468] on icon at bounding box center [708, 470] width 14 height 14
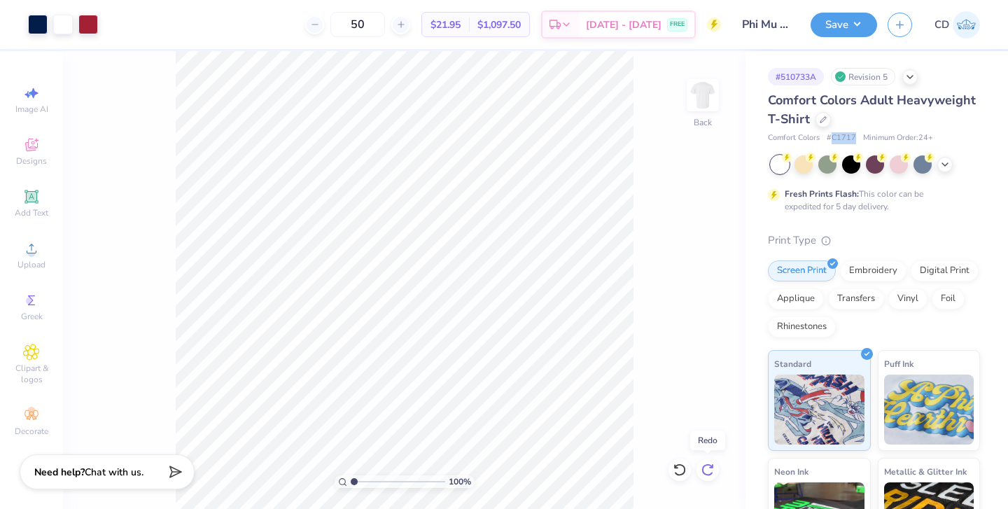
click at [708, 468] on icon at bounding box center [708, 470] width 14 height 14
click at [855, 25] on button "Save" at bounding box center [844, 23] width 67 height 25
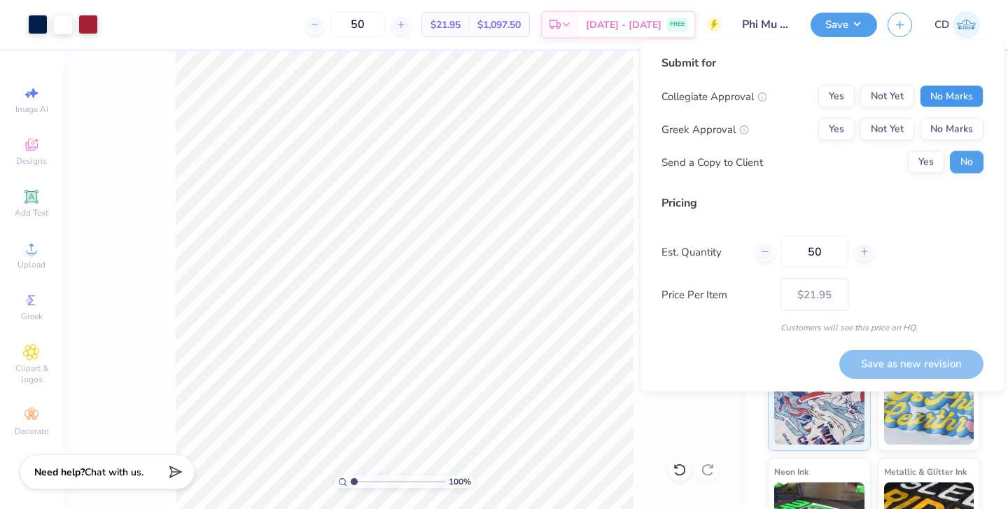
click at [947, 92] on button "No Marks" at bounding box center [952, 96] width 64 height 22
click at [883, 132] on button "Not Yet" at bounding box center [887, 129] width 54 height 22
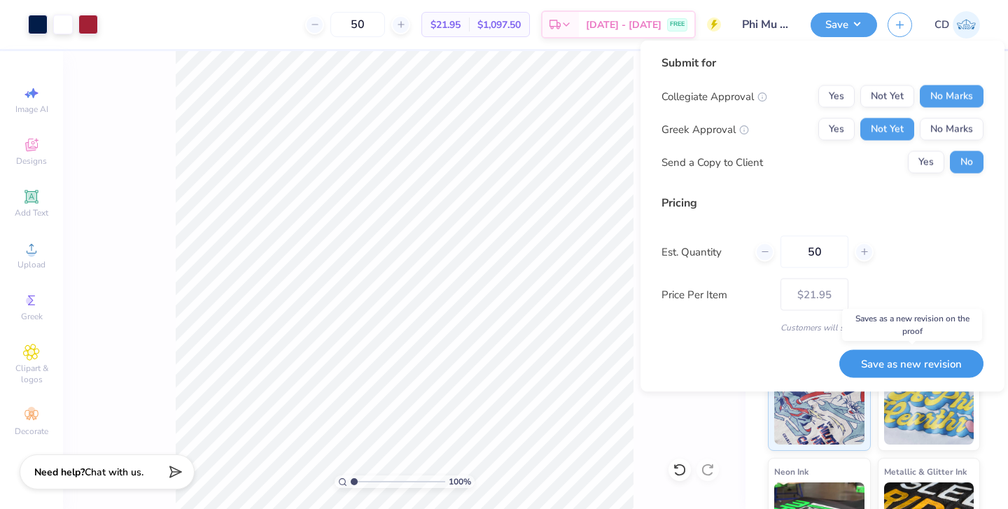
click at [889, 363] on button "Save as new revision" at bounding box center [911, 363] width 144 height 29
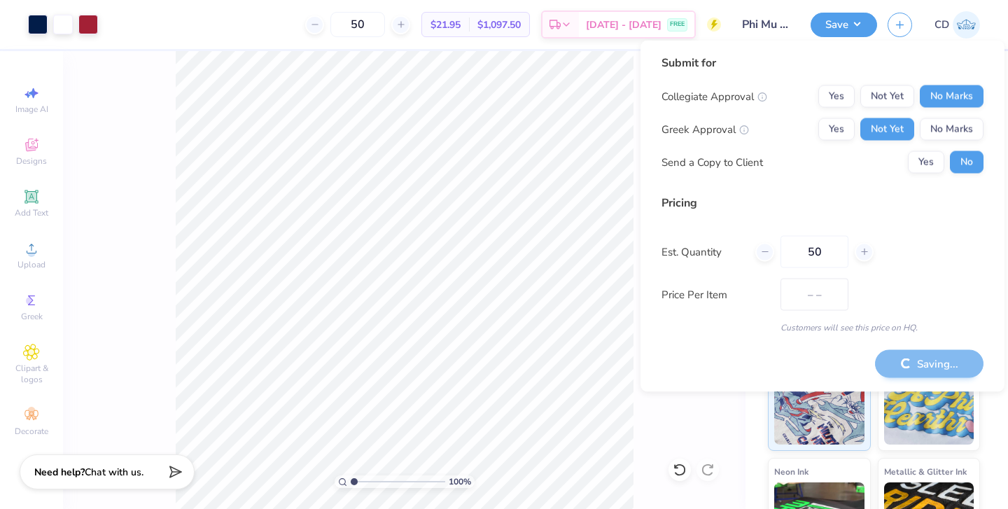
type input "$21.95"
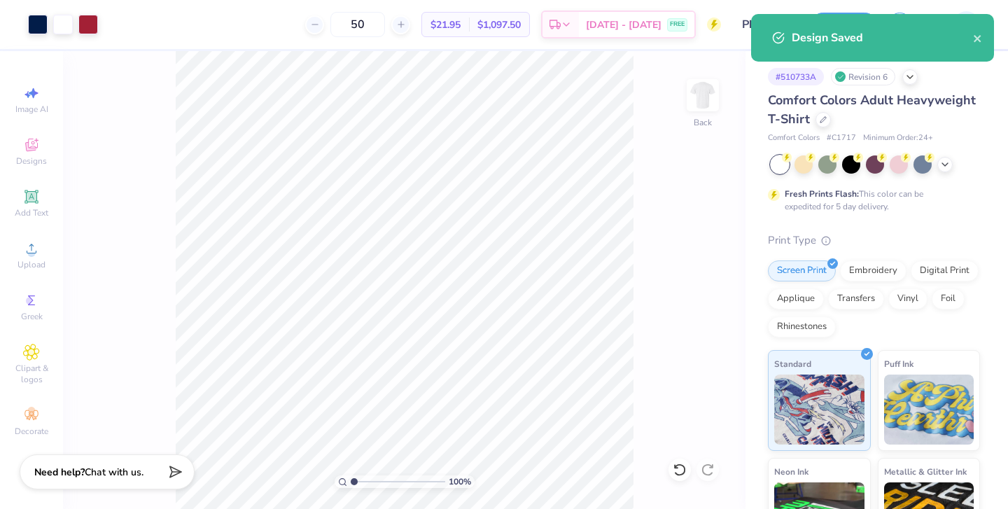
click at [947, 78] on div "# 510733A Revision 6" at bounding box center [874, 77] width 212 height 18
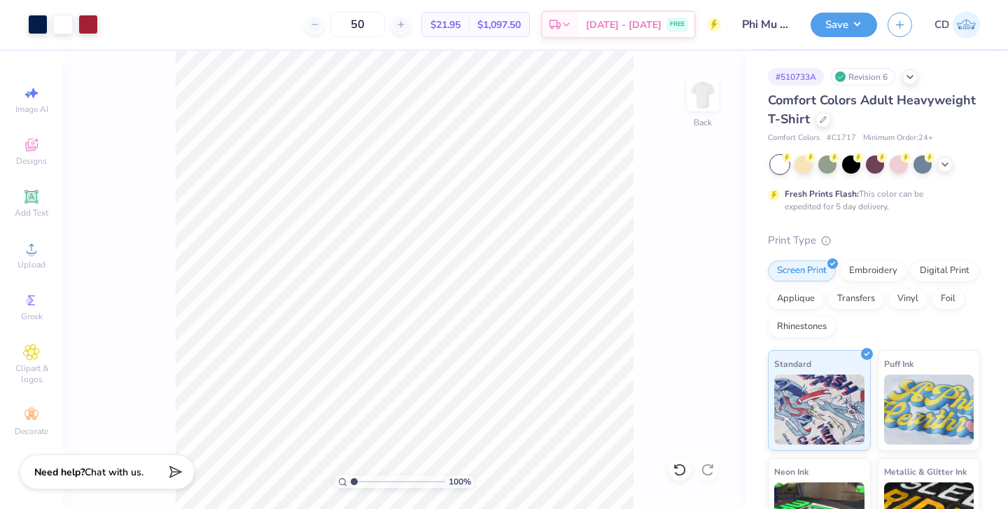
click at [965, 17] on img at bounding box center [966, 24] width 27 height 27
